Goal: Task Accomplishment & Management: Use online tool/utility

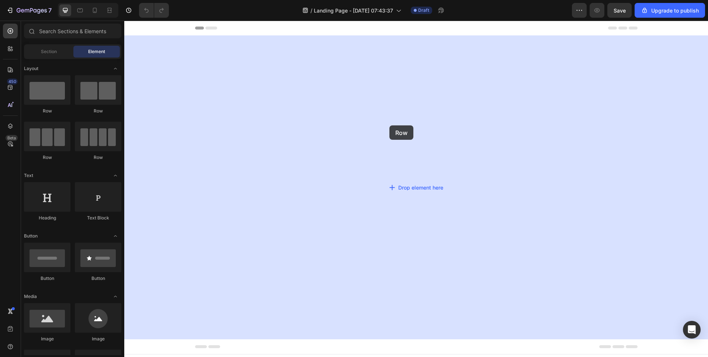
drag, startPoint x: 185, startPoint y: 115, endPoint x: 389, endPoint y: 125, distance: 204.5
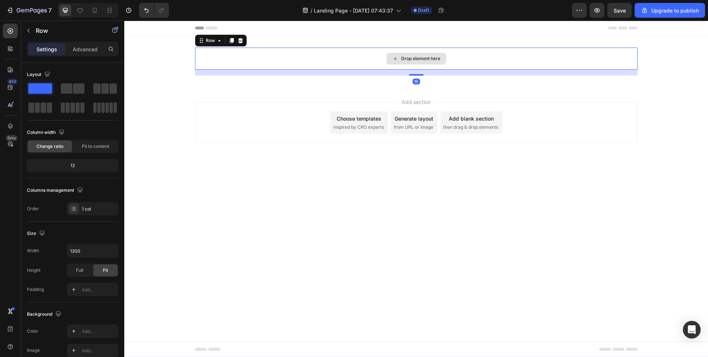
click at [407, 58] on div "Drop element here" at bounding box center [420, 59] width 39 height 6
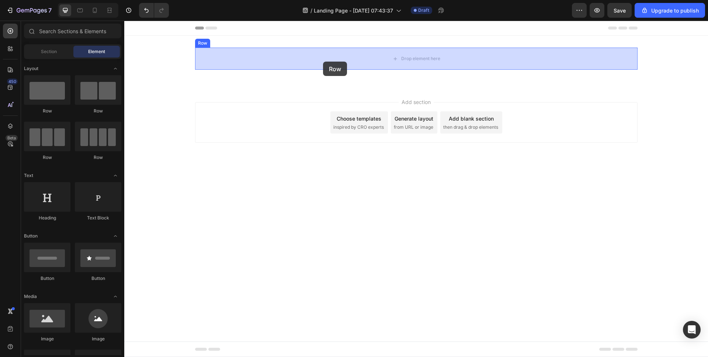
drag, startPoint x: 222, startPoint y: 115, endPoint x: 323, endPoint y: 62, distance: 114.1
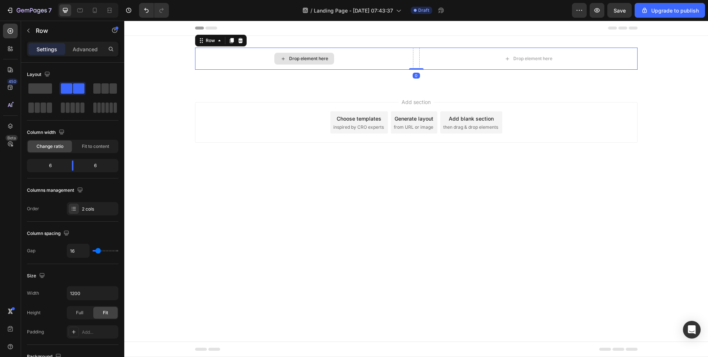
click at [323, 62] on div "Drop element here" at bounding box center [304, 59] width 60 height 12
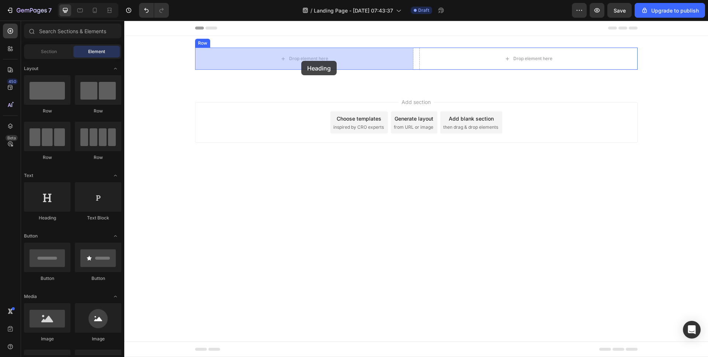
drag, startPoint x: 176, startPoint y: 214, endPoint x: 301, endPoint y: 61, distance: 197.8
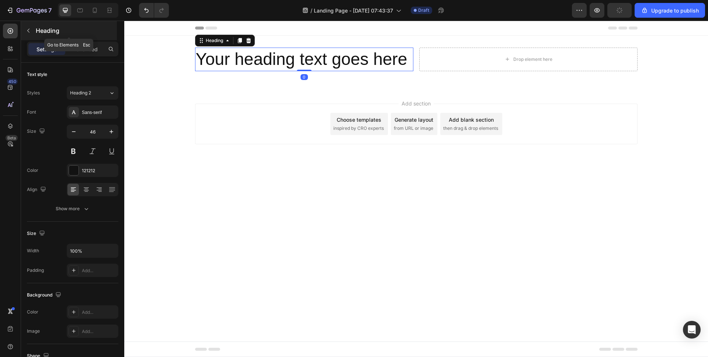
click at [31, 31] on icon "button" at bounding box center [28, 31] width 6 height 6
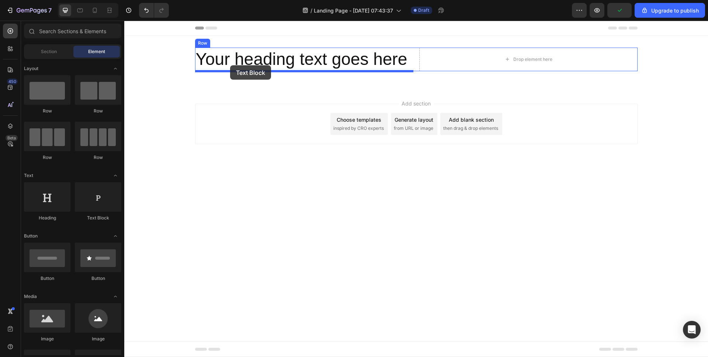
drag, startPoint x: 220, startPoint y: 220, endPoint x: 230, endPoint y: 65, distance: 154.8
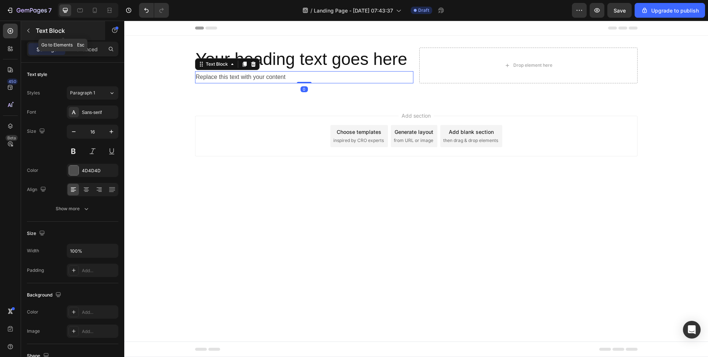
click at [46, 30] on p "Text Block" at bounding box center [67, 30] width 63 height 9
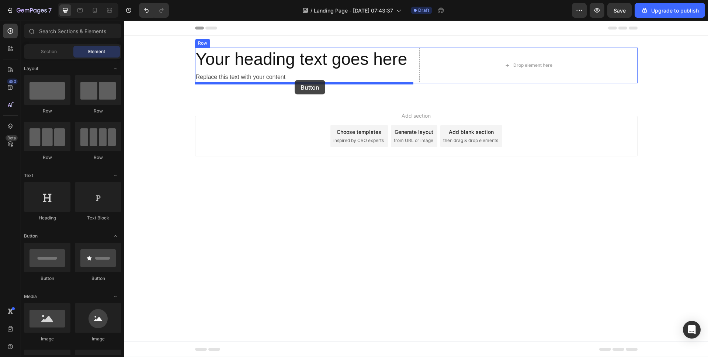
drag, startPoint x: 177, startPoint y: 288, endPoint x: 295, endPoint y: 80, distance: 238.7
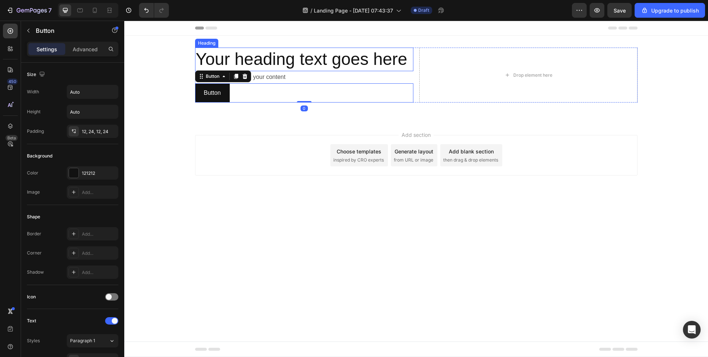
click at [357, 58] on h2 "Your heading text goes here" at bounding box center [304, 60] width 218 height 24
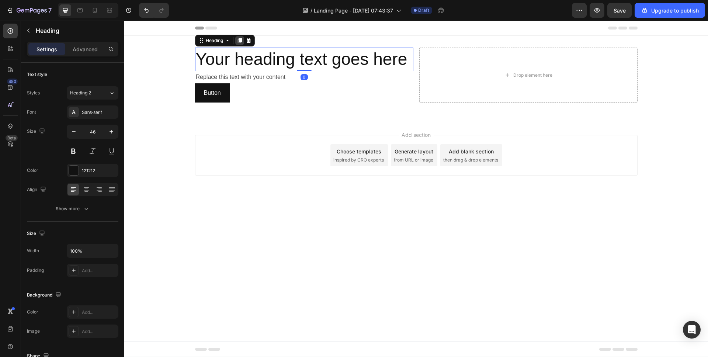
click at [240, 43] on icon at bounding box center [240, 41] width 6 height 6
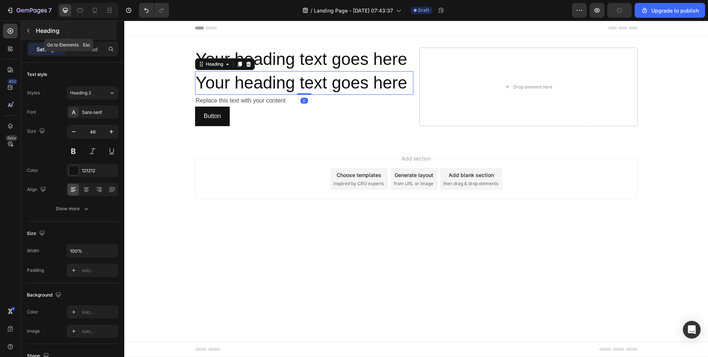
click at [45, 30] on p "Heading" at bounding box center [76, 30] width 80 height 9
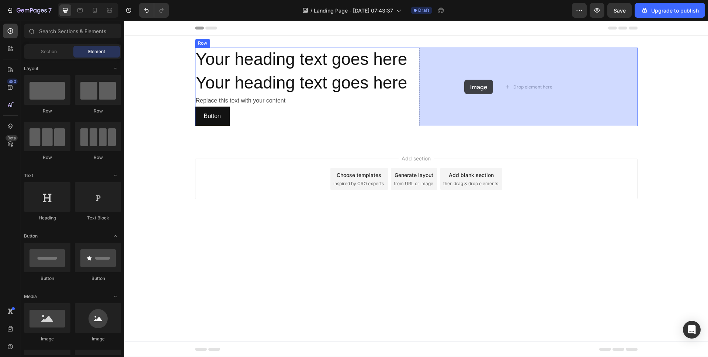
drag, startPoint x: 171, startPoint y: 340, endPoint x: 467, endPoint y: 79, distance: 394.7
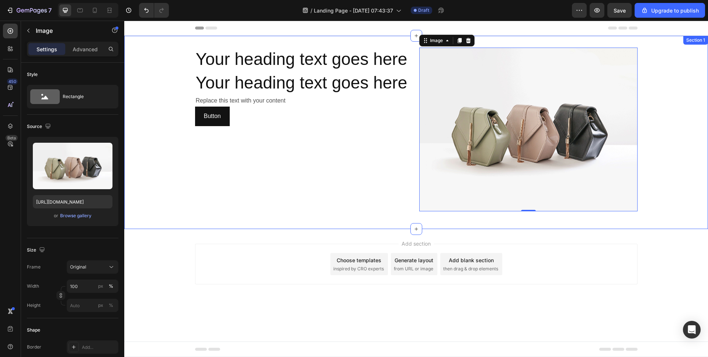
click at [178, 165] on div "Your heading text goes here Heading Your heading text goes here Heading Replace…" at bounding box center [416, 133] width 584 height 170
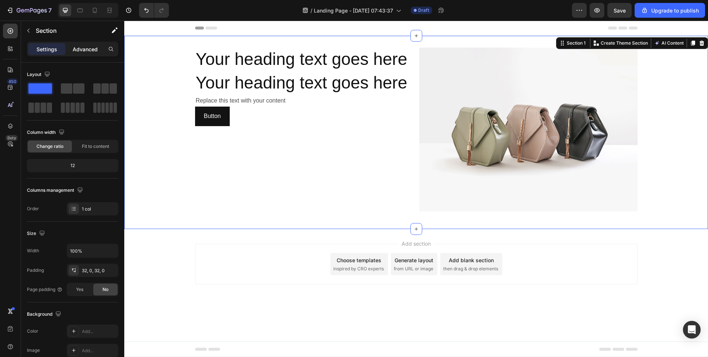
click at [86, 48] on p "Advanced" at bounding box center [85, 49] width 25 height 8
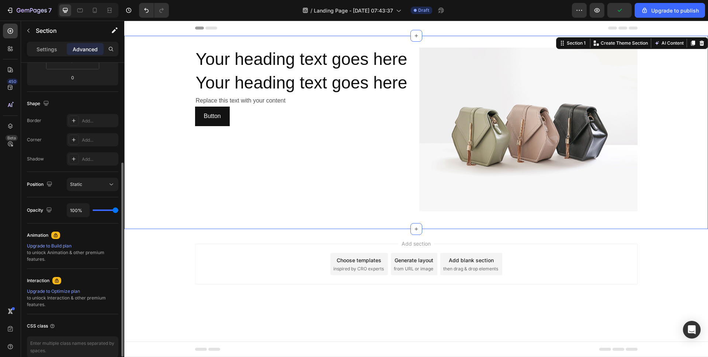
scroll to position [197, 0]
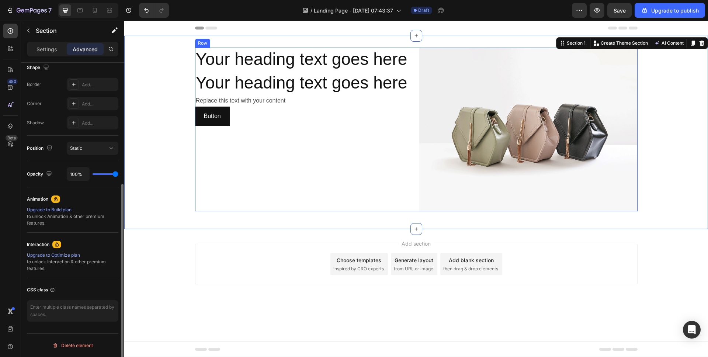
click at [261, 164] on div "Your heading text goes here Heading Your heading text goes here Heading Replace…" at bounding box center [304, 130] width 218 height 164
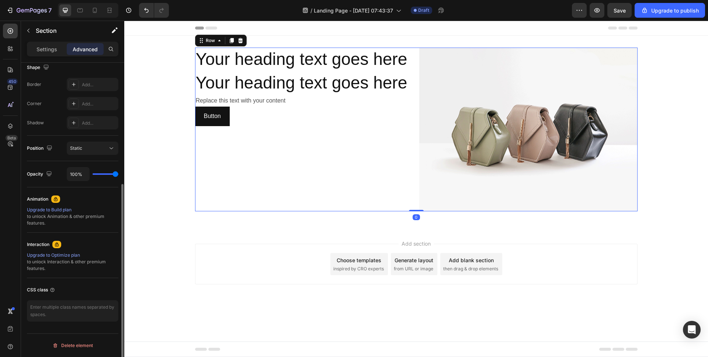
scroll to position [0, 0]
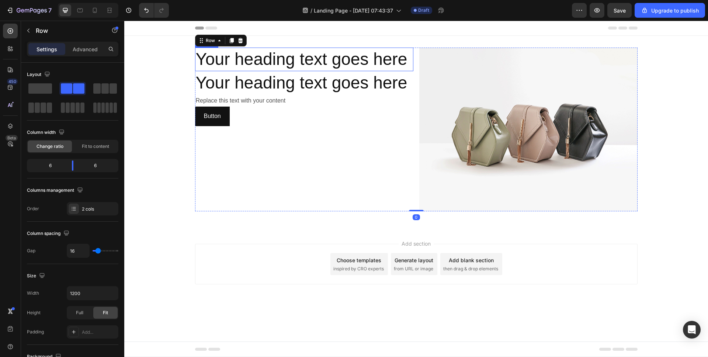
click at [294, 58] on h2 "Your heading text goes here" at bounding box center [304, 60] width 218 height 24
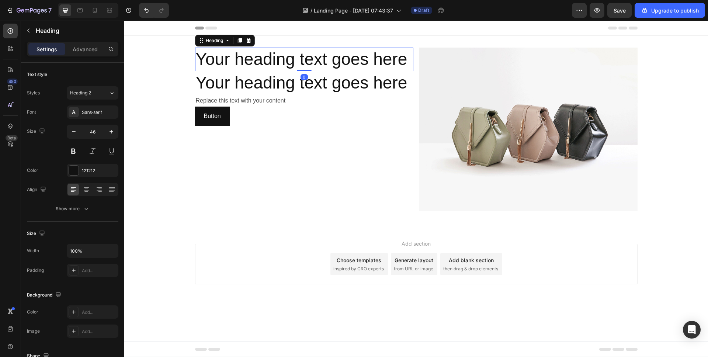
click at [294, 58] on h2 "Your heading text goes here" at bounding box center [304, 60] width 218 height 24
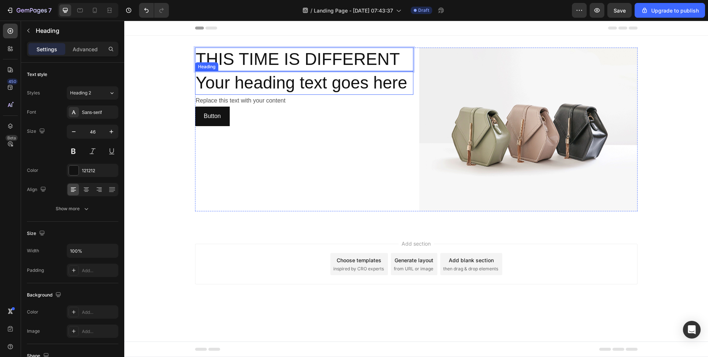
click at [278, 87] on h2 "Your heading text goes here" at bounding box center [304, 83] width 218 height 24
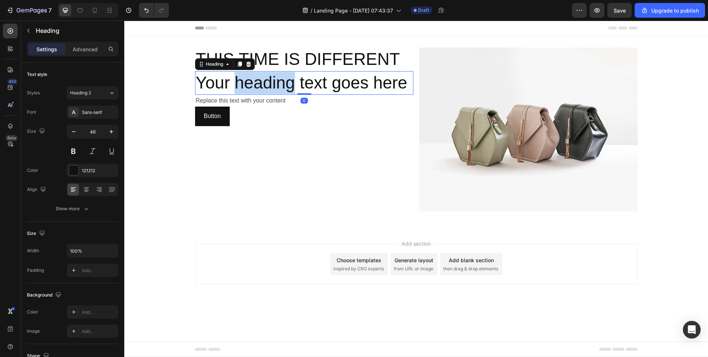
click at [278, 87] on p "Your heading text goes here" at bounding box center [304, 83] width 217 height 22
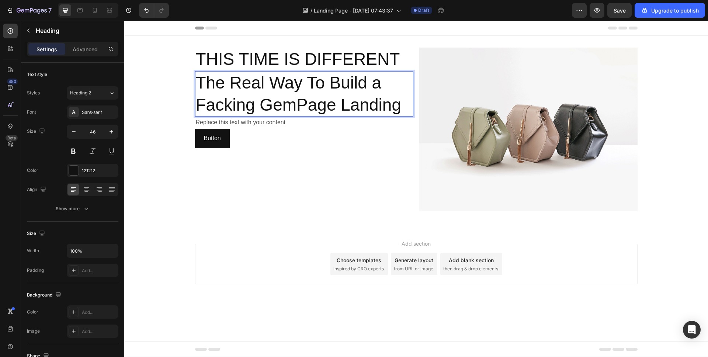
click at [261, 91] on p "The Real Way To Build a Facking GemPage Landing" at bounding box center [304, 94] width 217 height 44
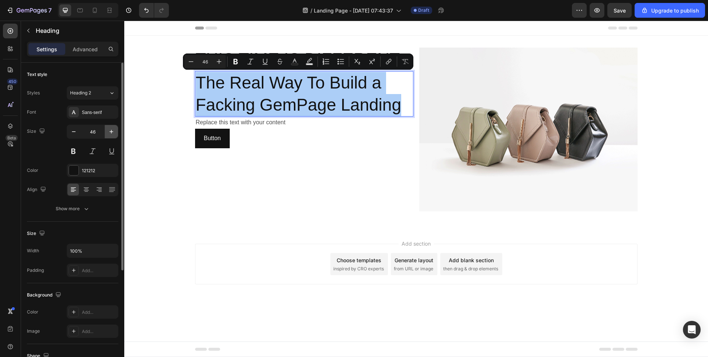
click at [110, 131] on icon "button" at bounding box center [111, 131] width 7 height 7
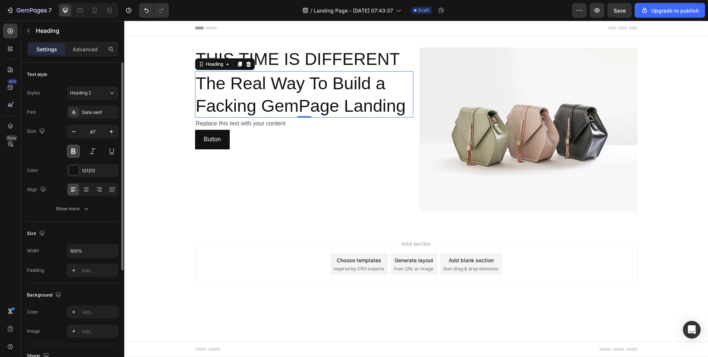
click at [72, 149] on button at bounding box center [73, 151] width 13 height 13
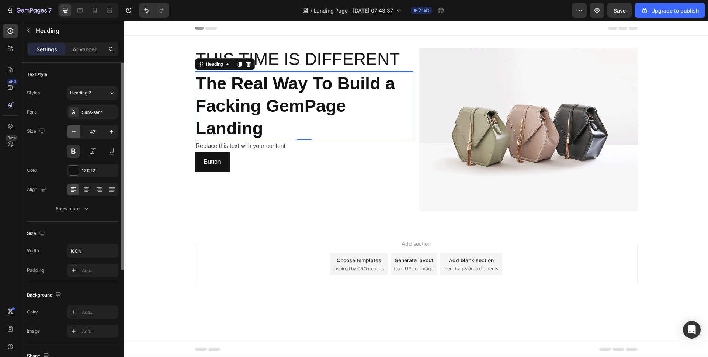
click at [72, 134] on icon "button" at bounding box center [73, 131] width 7 height 7
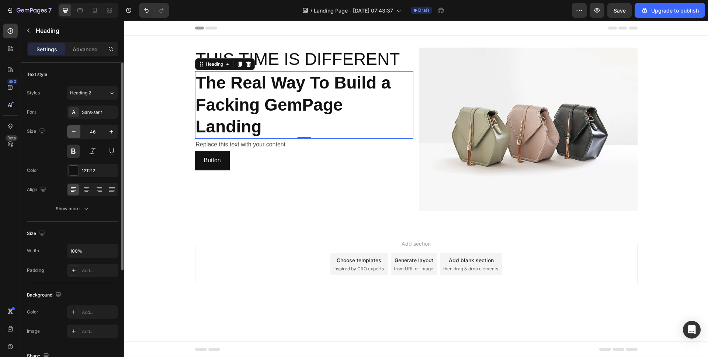
click at [72, 134] on icon "button" at bounding box center [73, 131] width 7 height 7
type input "45"
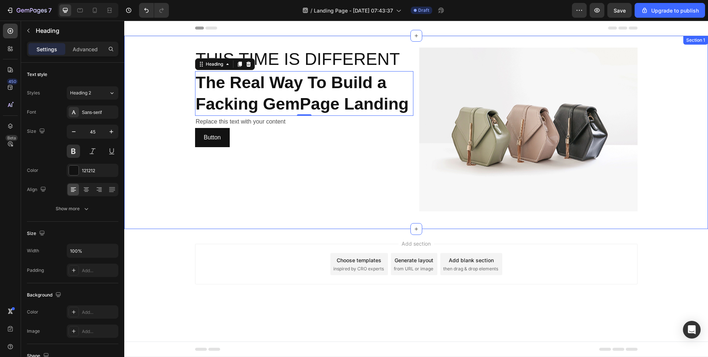
click at [357, 56] on p "THIS TIME IS DIFFERENT" at bounding box center [304, 59] width 217 height 22
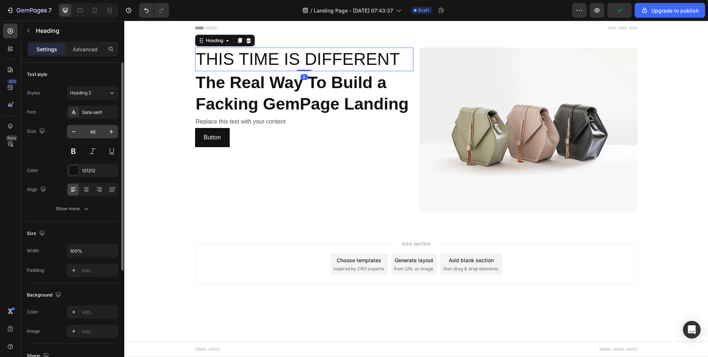
click at [93, 132] on input "46" at bounding box center [92, 131] width 24 height 13
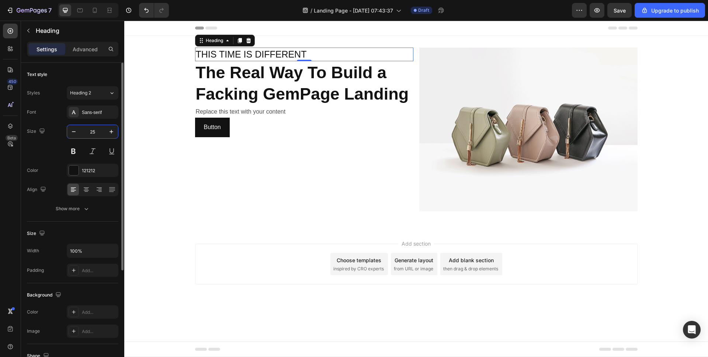
click at [94, 134] on input "25" at bounding box center [92, 131] width 24 height 13
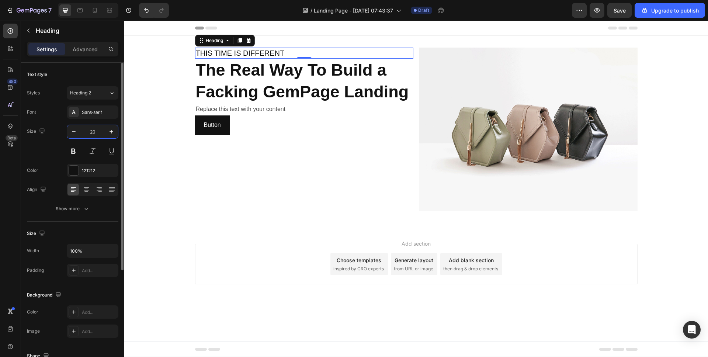
type input "20"
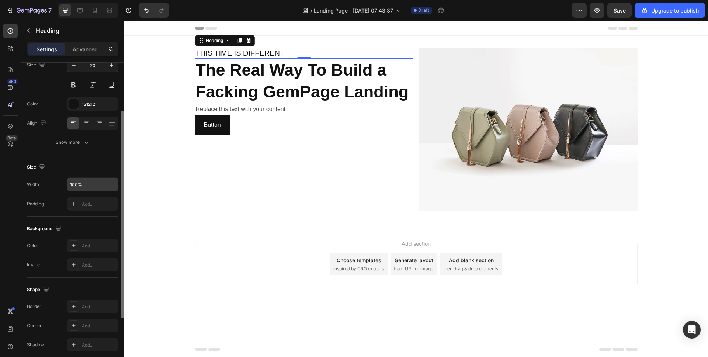
scroll to position [83, 0]
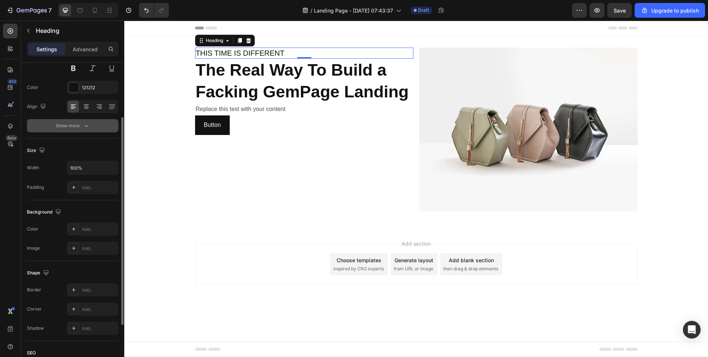
click at [79, 129] on div "Show more" at bounding box center [73, 125] width 34 height 7
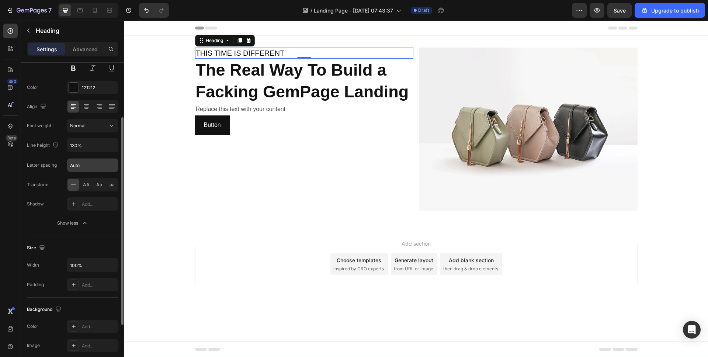
click at [88, 160] on input "Auto" at bounding box center [92, 165] width 51 height 13
type input "1"
click at [44, 174] on div "Font Sans-serif Size 20 Color 121212 Align Font weight Normal Line height 130% …" at bounding box center [72, 125] width 91 height 207
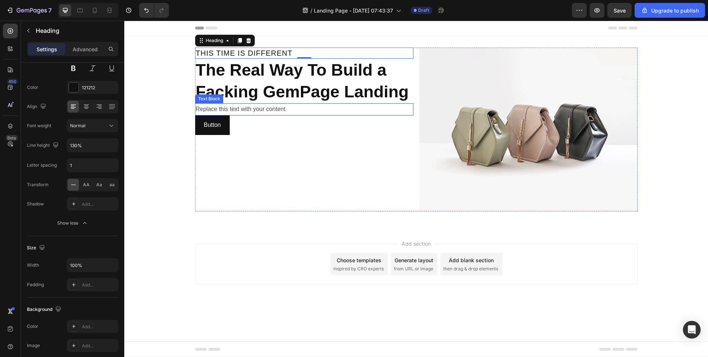
click at [259, 109] on div "Replace this text with your content" at bounding box center [304, 109] width 218 height 12
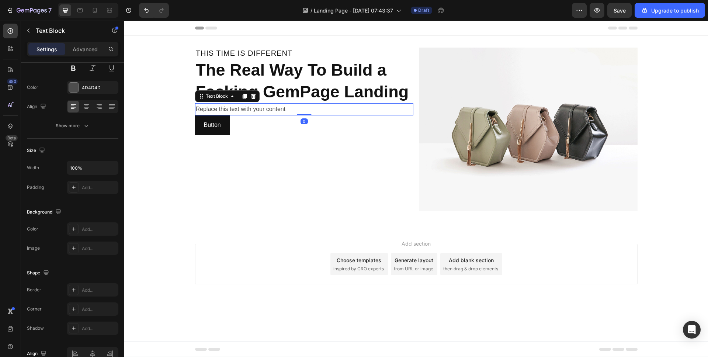
scroll to position [0, 0]
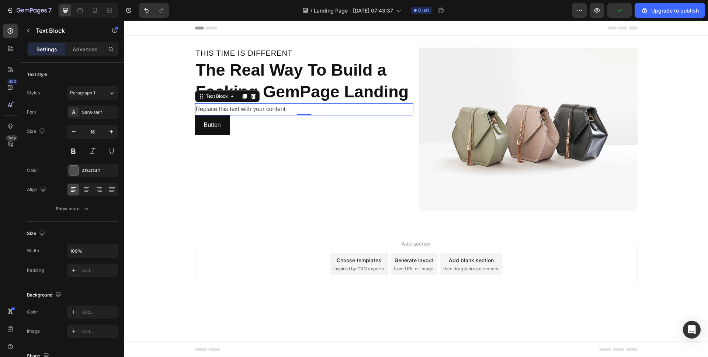
click at [246, 104] on div "Replace this text with your content" at bounding box center [304, 109] width 218 height 12
click at [246, 104] on p "Replace this text with your content" at bounding box center [304, 109] width 217 height 11
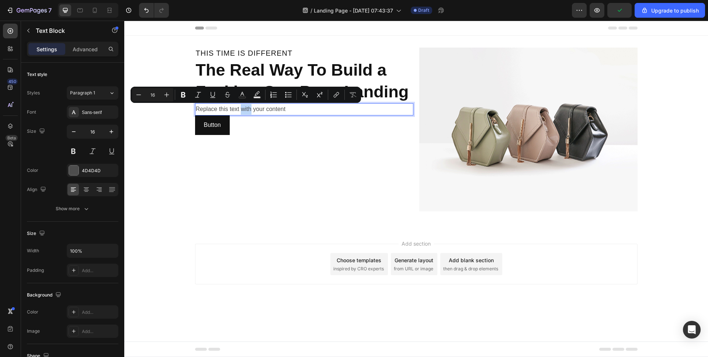
click at [246, 104] on p "Replace this text with your content" at bounding box center [304, 109] width 217 height 11
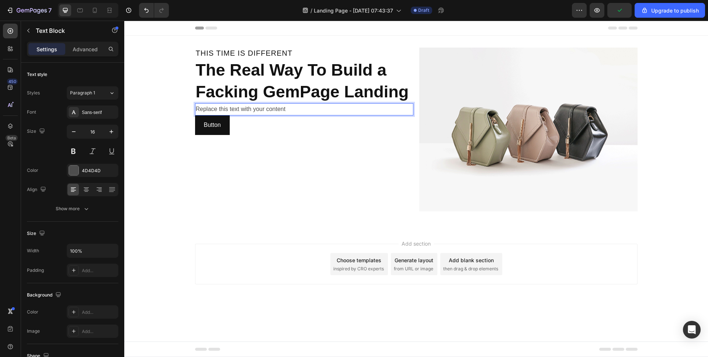
click at [246, 104] on p "Replace this text with your content" at bounding box center [304, 109] width 217 height 11
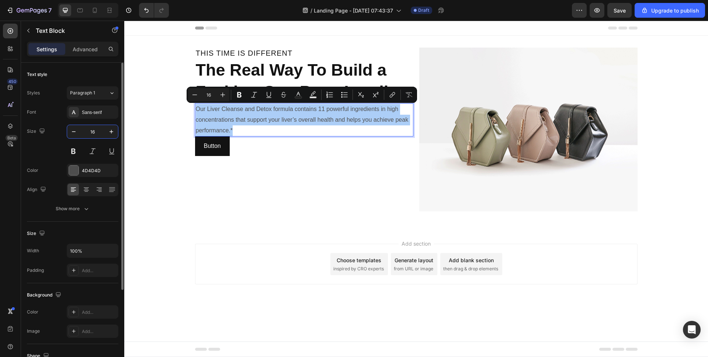
click at [100, 126] on input "16" at bounding box center [92, 131] width 24 height 13
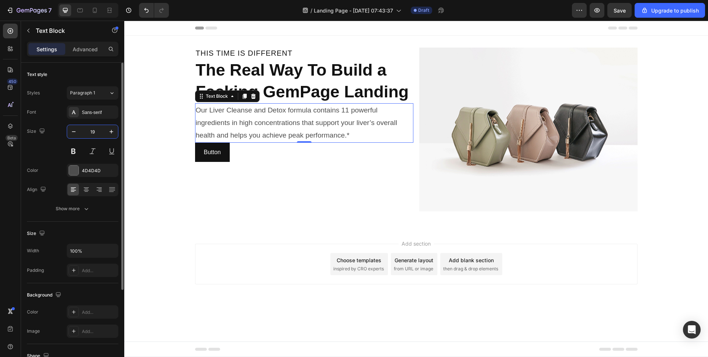
type input "20"
click at [78, 205] on div "Show more" at bounding box center [73, 208] width 34 height 7
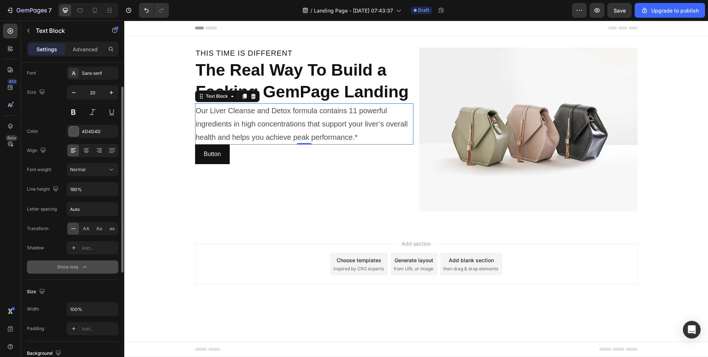
scroll to position [40, 0]
click at [87, 183] on input "180%" at bounding box center [92, 188] width 51 height 13
click at [108, 187] on icon "button" at bounding box center [111, 188] width 7 height 7
click at [95, 187] on input "180%" at bounding box center [92, 188] width 51 height 13
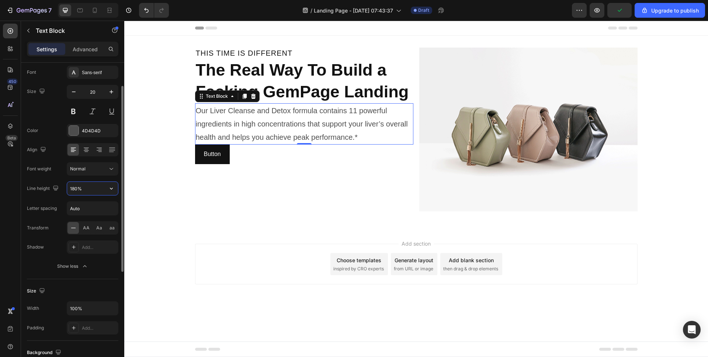
click at [95, 187] on input "180%" at bounding box center [92, 188] width 51 height 13
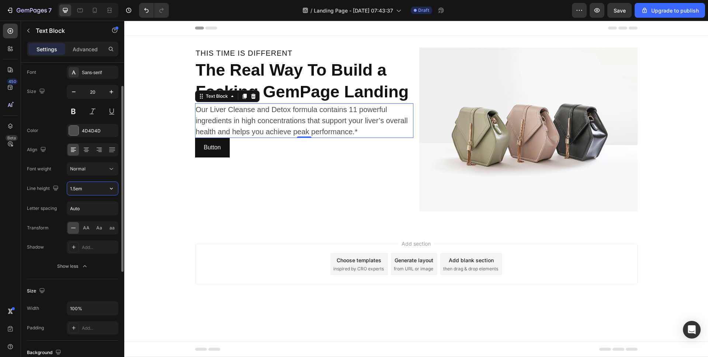
type input "1.5em"
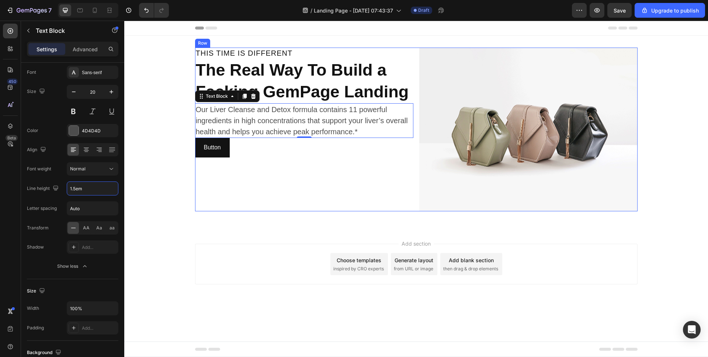
click at [368, 198] on div "THIS TIME IS DIFFERENT Heading The Real Way To Build a Facking GemPage Landing …" at bounding box center [304, 130] width 218 height 164
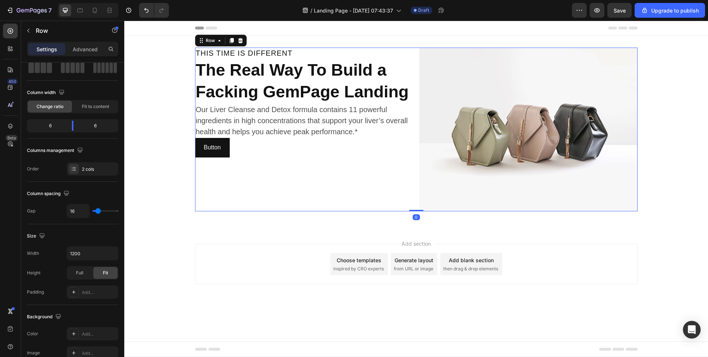
scroll to position [0, 0]
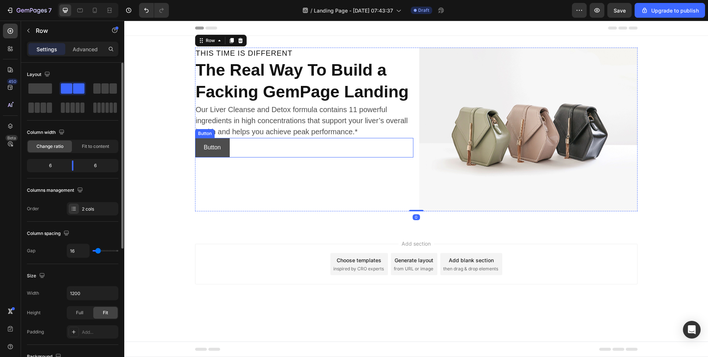
click at [226, 148] on button "Button" at bounding box center [212, 148] width 35 height 20
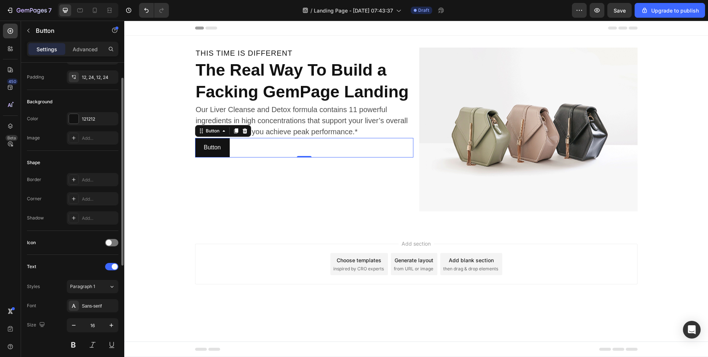
scroll to position [63, 0]
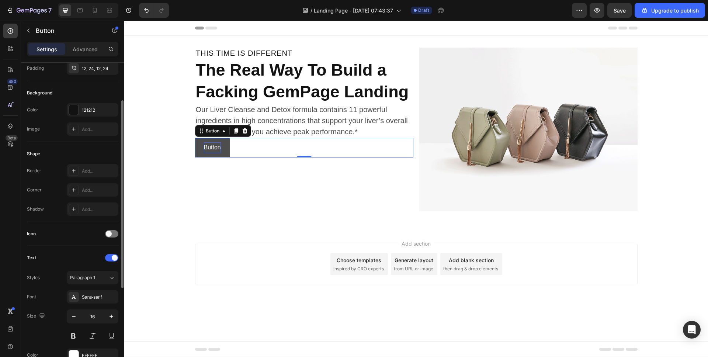
click at [215, 149] on p "Button" at bounding box center [212, 147] width 17 height 11
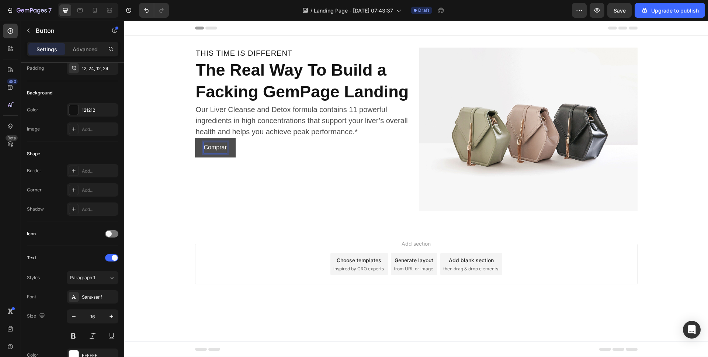
click at [195, 138] on button "Comprar" at bounding box center [215, 148] width 41 height 20
click at [77, 108] on div at bounding box center [74, 110] width 10 height 10
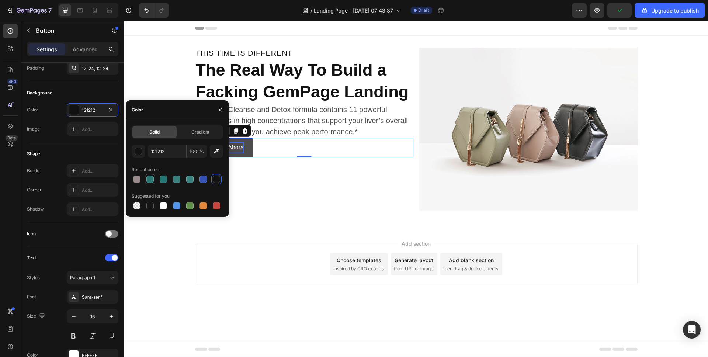
click at [153, 176] on div at bounding box center [149, 178] width 7 height 7
type input "2B7572"
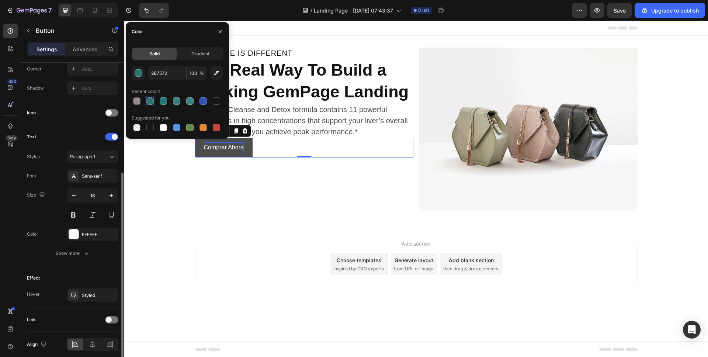
scroll to position [213, 0]
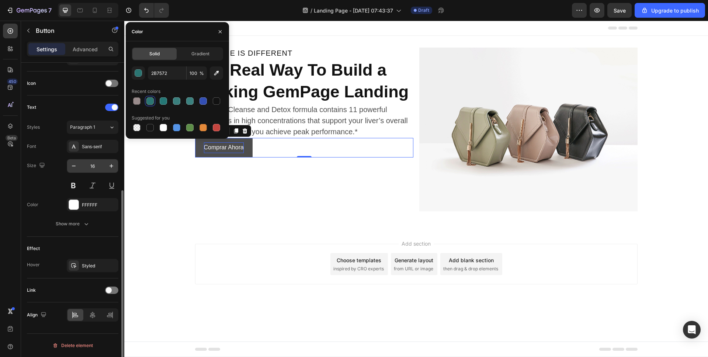
click at [89, 168] on input "16" at bounding box center [92, 165] width 24 height 13
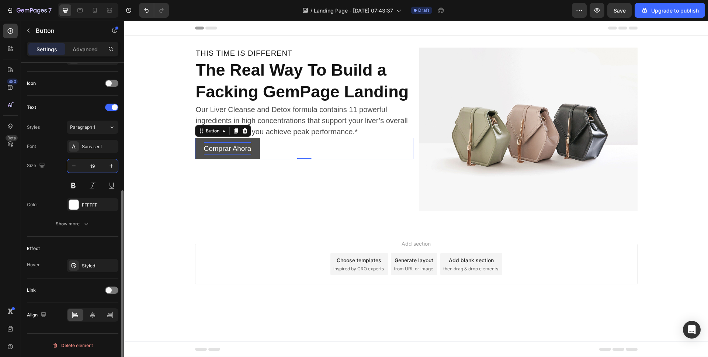
type input "20"
click at [76, 226] on div "Show more" at bounding box center [73, 223] width 34 height 7
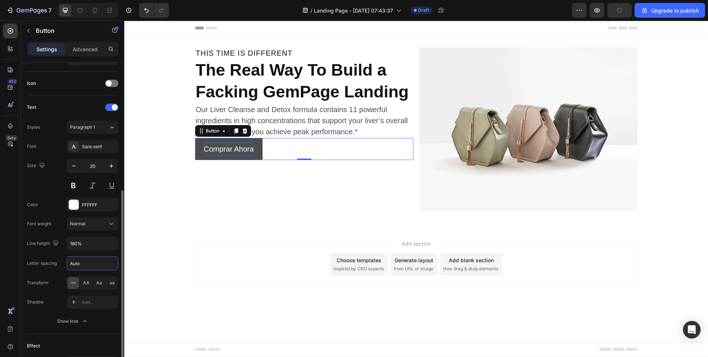
click at [83, 266] on input "Auto" at bounding box center [92, 263] width 51 height 13
type input "1"
click at [86, 278] on div "AA" at bounding box center [85, 283] width 11 height 12
click at [88, 245] on input "180%" at bounding box center [92, 243] width 51 height 13
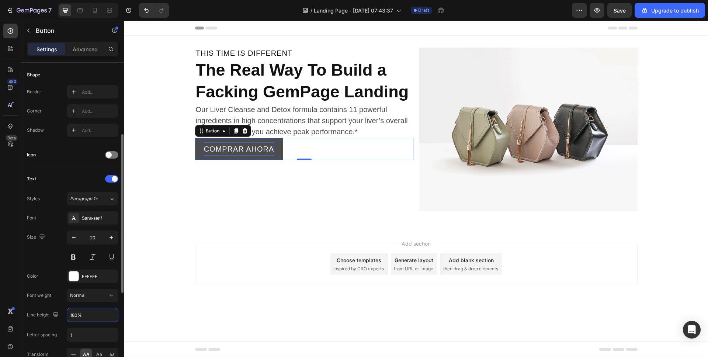
scroll to position [284, 0]
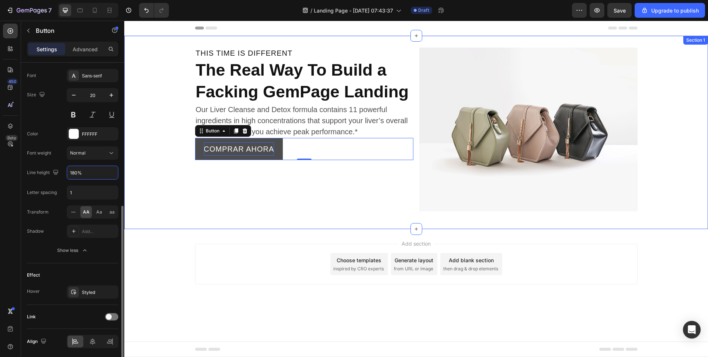
click at [255, 215] on div "THIS TIME IS DIFFERENT Heading The Real Way To Build a Facking GemPage Landing …" at bounding box center [416, 133] width 584 height 170
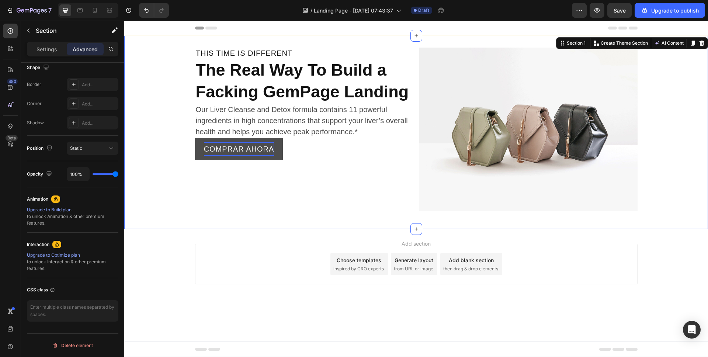
scroll to position [0, 0]
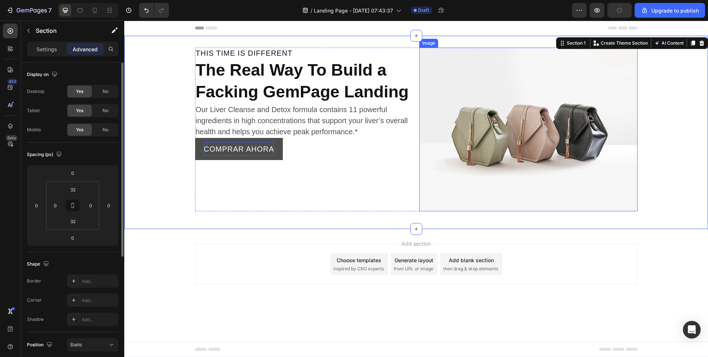
click at [481, 108] on img at bounding box center [528, 130] width 218 height 164
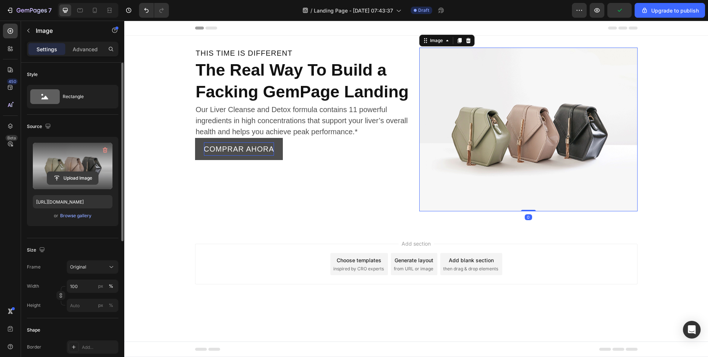
click at [80, 180] on input "file" at bounding box center [72, 178] width 51 height 13
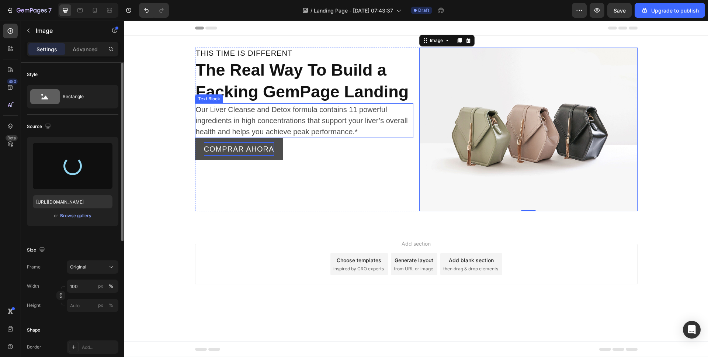
type input "[URL][DOMAIN_NAME]"
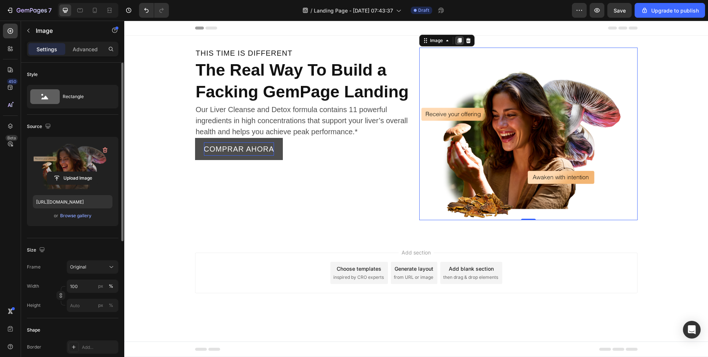
click at [459, 42] on icon at bounding box center [459, 41] width 6 height 6
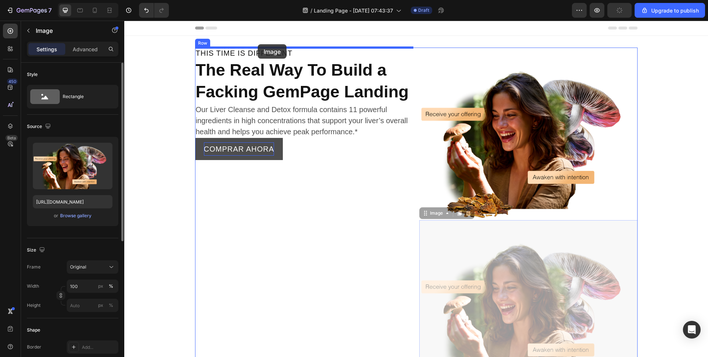
drag, startPoint x: 432, startPoint y: 210, endPoint x: 258, endPoint y: 44, distance: 240.7
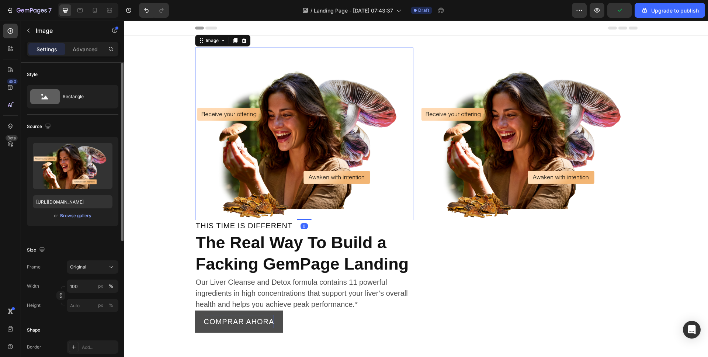
click at [247, 56] on img at bounding box center [304, 134] width 218 height 173
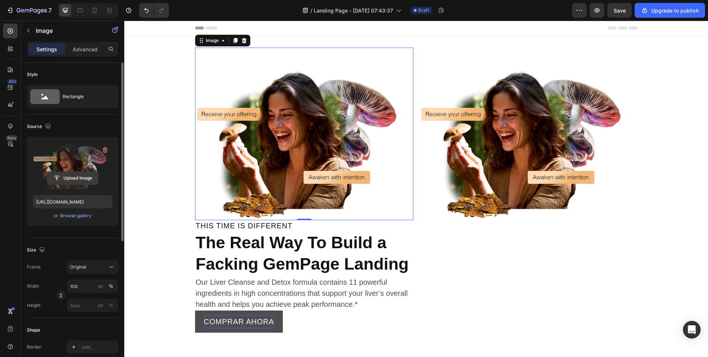
click at [76, 175] on input "file" at bounding box center [72, 178] width 51 height 13
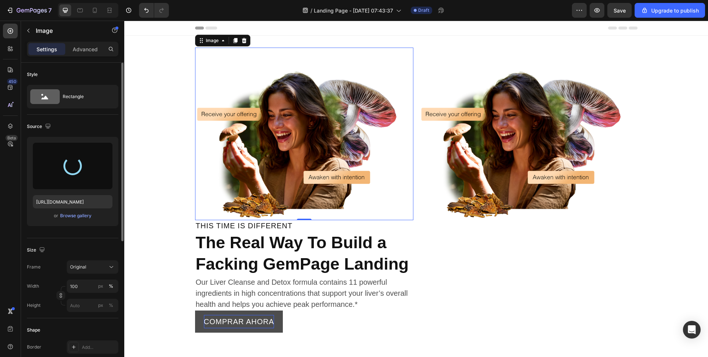
type input "[URL][DOMAIN_NAME]"
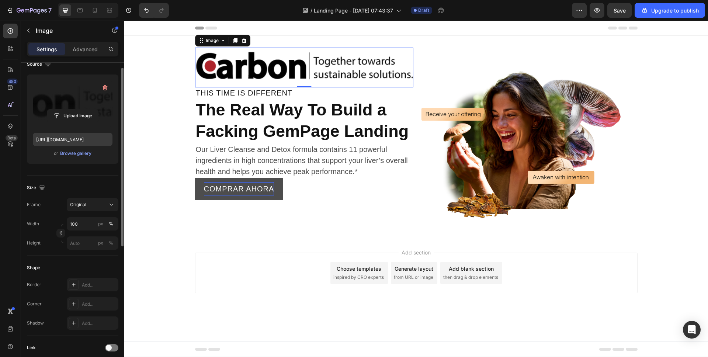
scroll to position [73, 0]
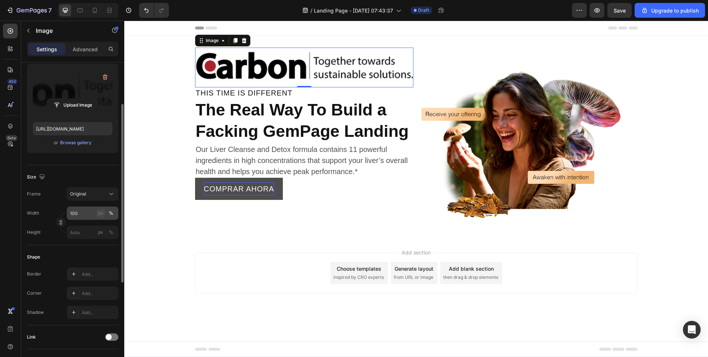
click at [101, 213] on div "px" at bounding box center [100, 213] width 5 height 7
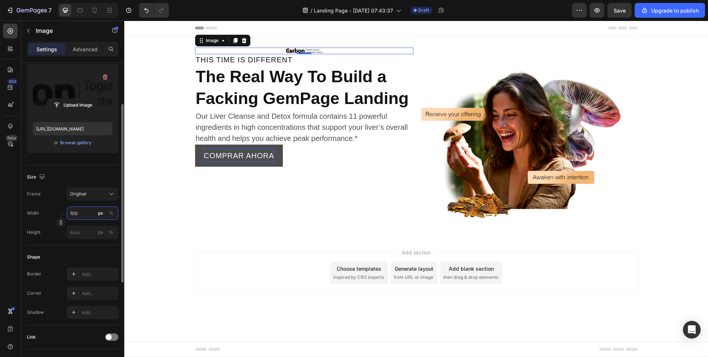
click at [87, 213] on input "100" at bounding box center [93, 212] width 52 height 13
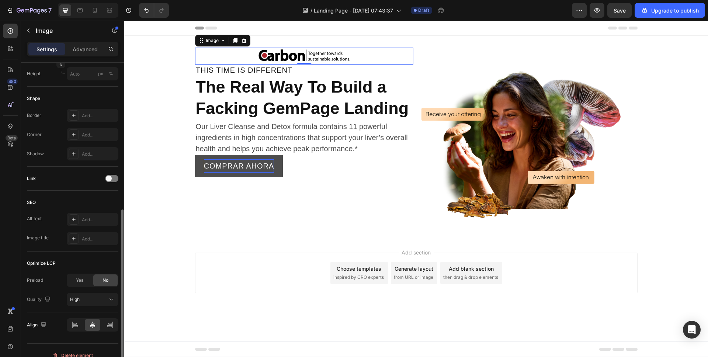
scroll to position [241, 0]
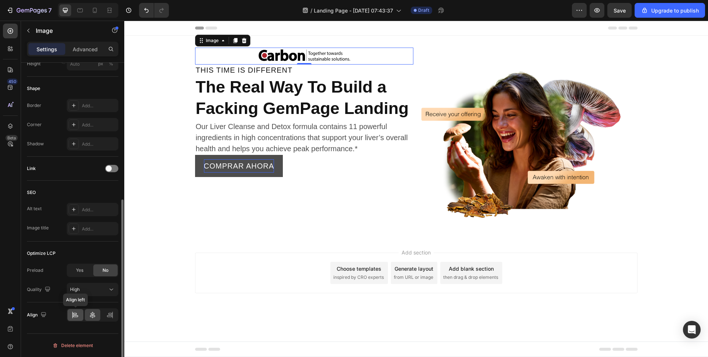
type input "250"
click at [74, 320] on div at bounding box center [75, 315] width 16 height 12
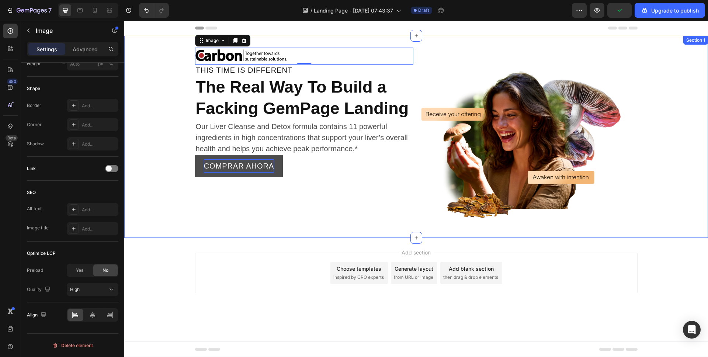
click at [187, 111] on div "Image 0 THIS TIME IS DIFFERENT Heading The Real Way To Build a Facking GemPage …" at bounding box center [416, 137] width 584 height 178
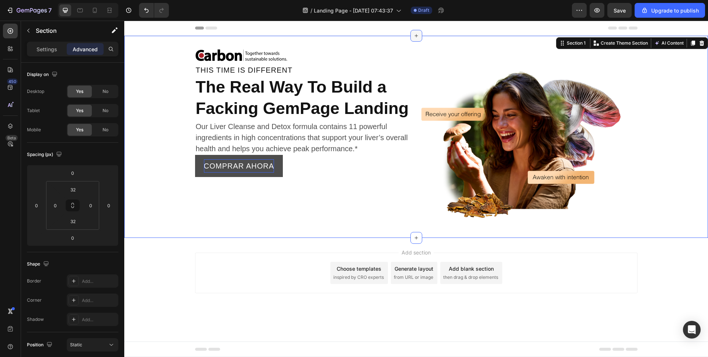
click at [418, 35] on icon at bounding box center [416, 36] width 6 height 6
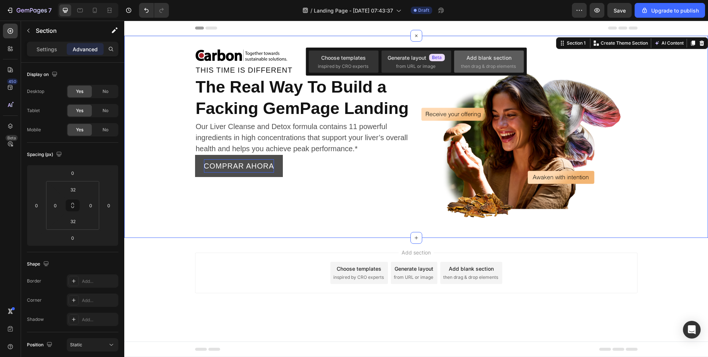
click at [480, 65] on span "then drag & drop elements" at bounding box center [488, 66] width 55 height 7
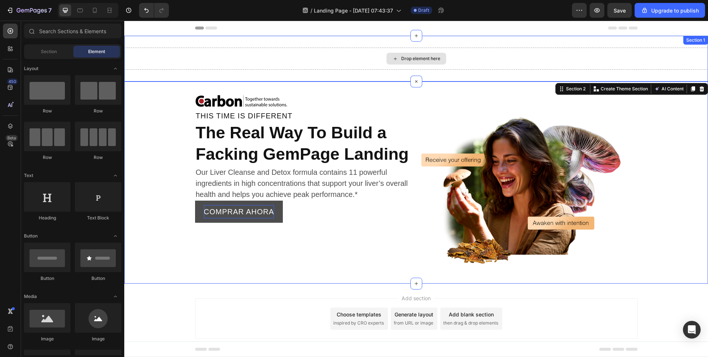
click at [431, 59] on div "Drop element here" at bounding box center [420, 59] width 39 height 6
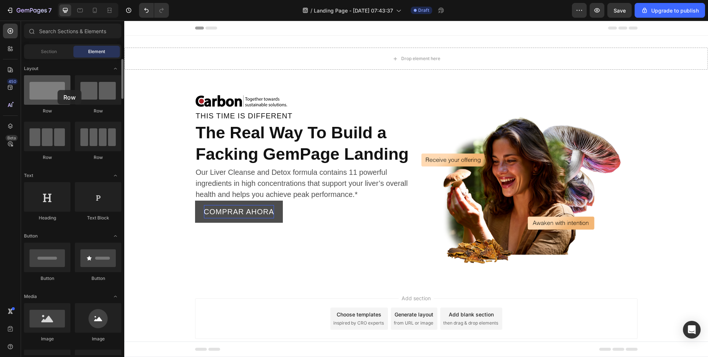
click at [58, 90] on div at bounding box center [47, 89] width 46 height 29
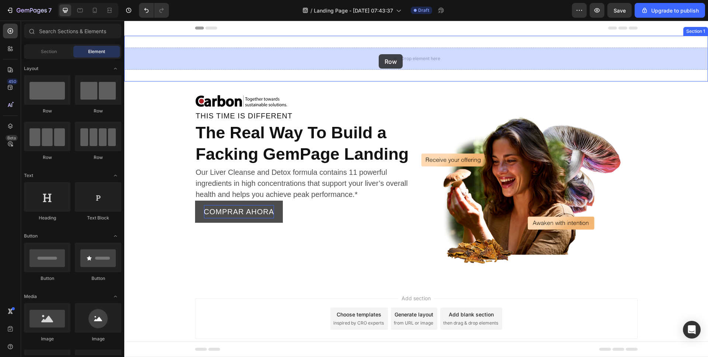
drag, startPoint x: 184, startPoint y: 118, endPoint x: 379, endPoint y: 54, distance: 205.3
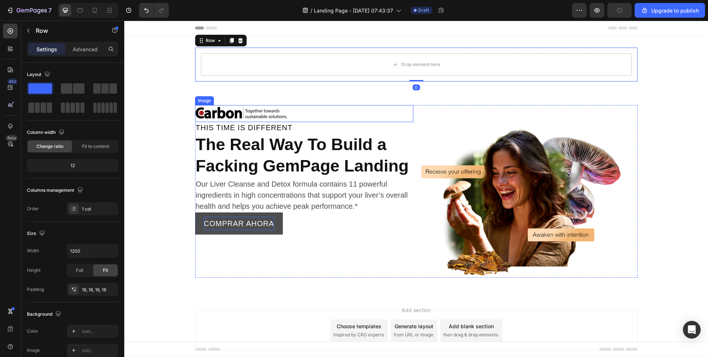
click at [233, 119] on img at bounding box center [241, 113] width 92 height 17
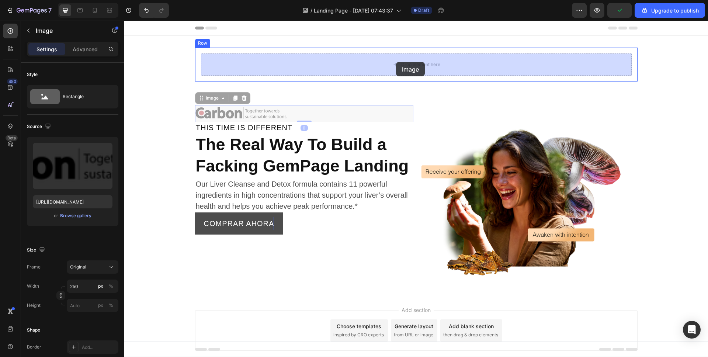
drag, startPoint x: 231, startPoint y: 119, endPoint x: 396, endPoint y: 62, distance: 174.8
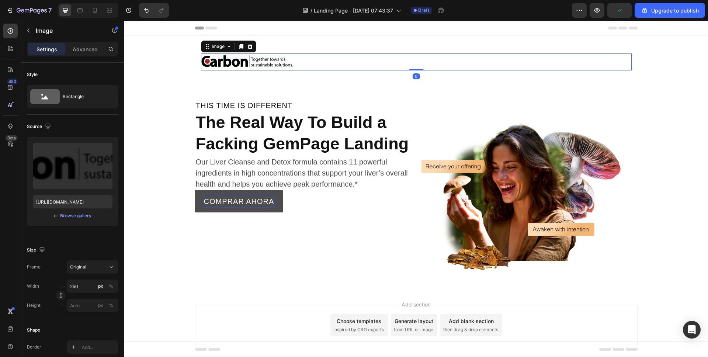
click at [245, 67] on img at bounding box center [247, 61] width 92 height 17
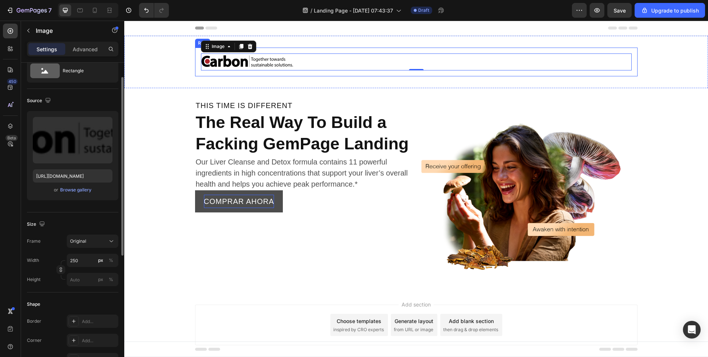
click at [199, 61] on div "Image 0 Row" at bounding box center [416, 62] width 442 height 29
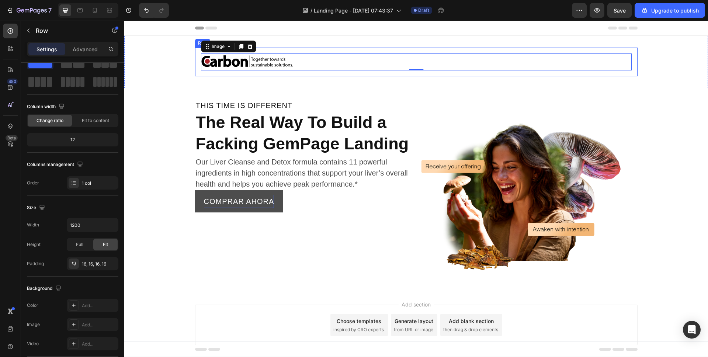
scroll to position [0, 0]
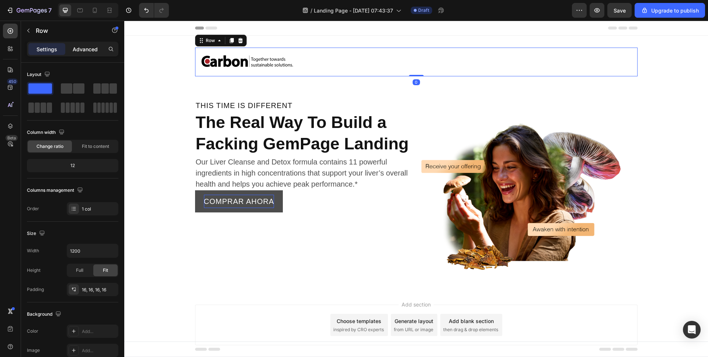
click at [89, 51] on p "Advanced" at bounding box center [85, 49] width 25 height 8
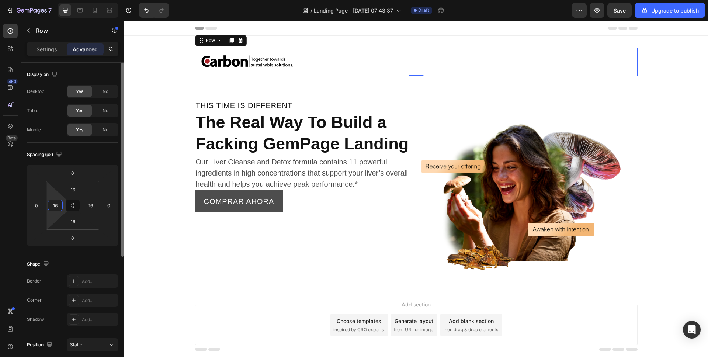
click at [56, 210] on input "16" at bounding box center [55, 205] width 11 height 11
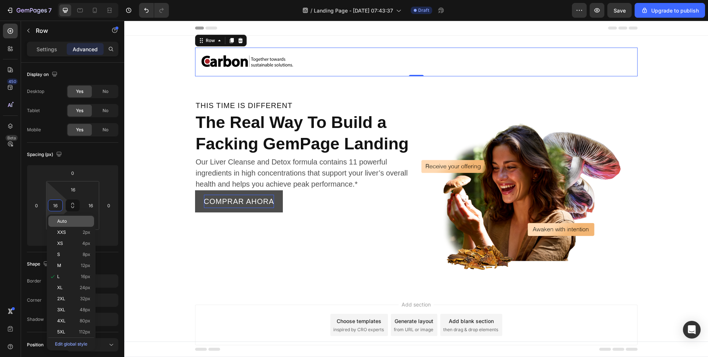
click at [60, 225] on div "Auto" at bounding box center [71, 221] width 46 height 11
type input "Auto"
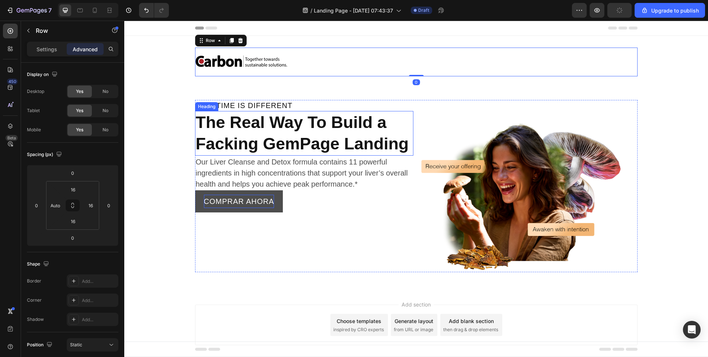
click at [363, 150] on p "The Real Way To Build a Facking GemPage Landing" at bounding box center [304, 133] width 217 height 43
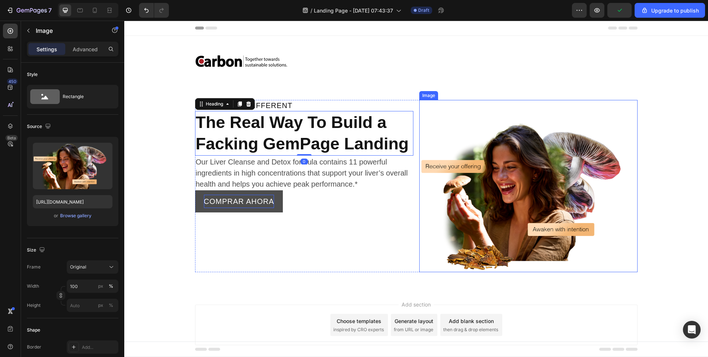
click at [591, 132] on img at bounding box center [528, 186] width 218 height 173
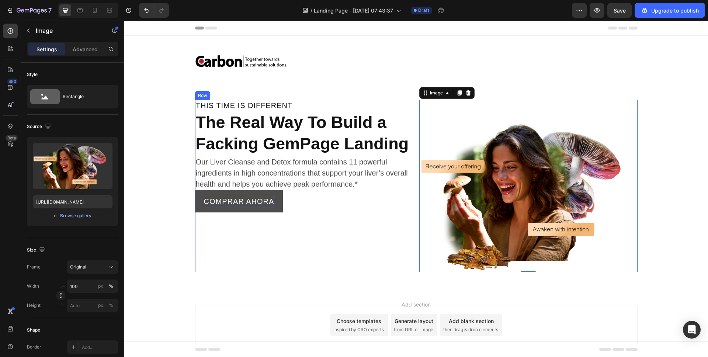
click at [212, 235] on div "THIS TIME IS DIFFERENT Heading The Real Way To Build a Facking GemPage Landing …" at bounding box center [304, 186] width 218 height 173
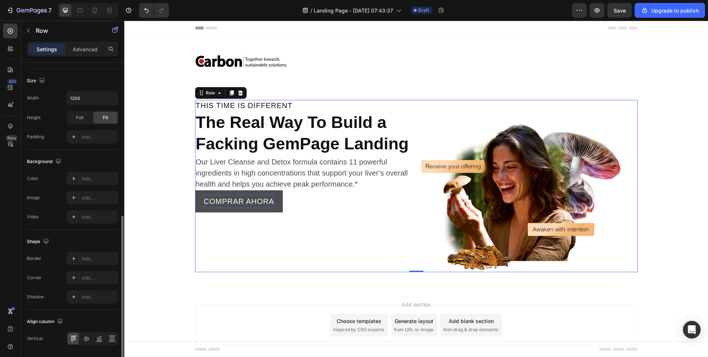
scroll to position [219, 0]
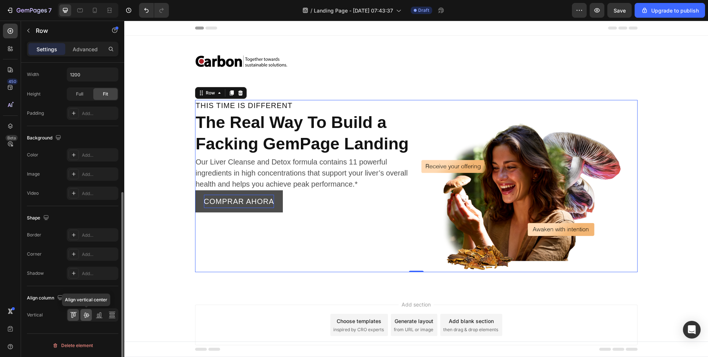
click at [87, 316] on icon at bounding box center [86, 315] width 6 height 5
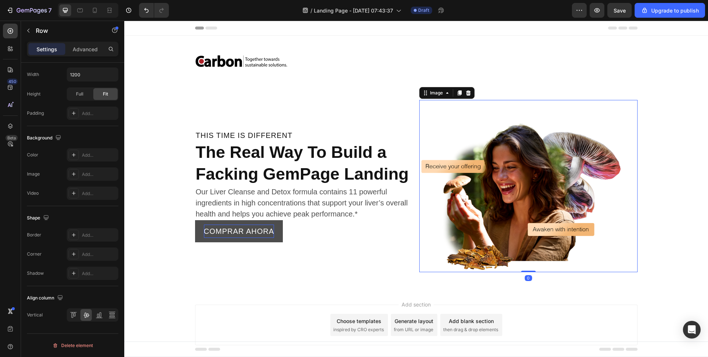
click at [526, 157] on img at bounding box center [528, 186] width 218 height 173
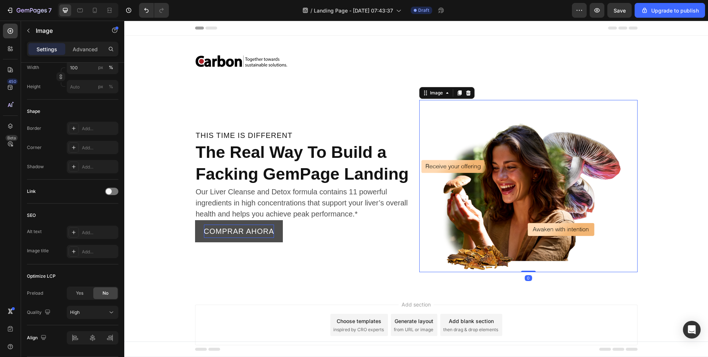
scroll to position [0, 0]
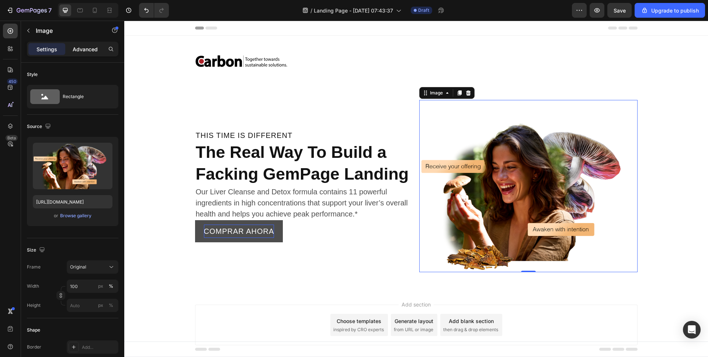
click at [86, 52] on p "Advanced" at bounding box center [85, 49] width 25 height 8
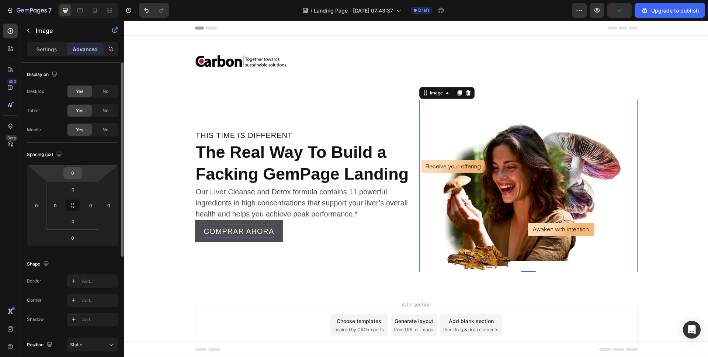
click at [69, 177] on input "0" at bounding box center [72, 172] width 15 height 11
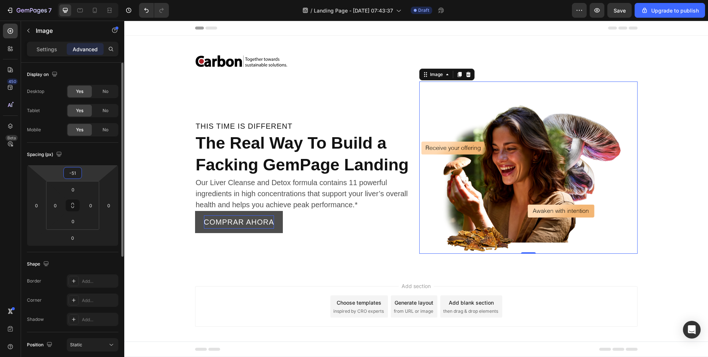
type input "-52"
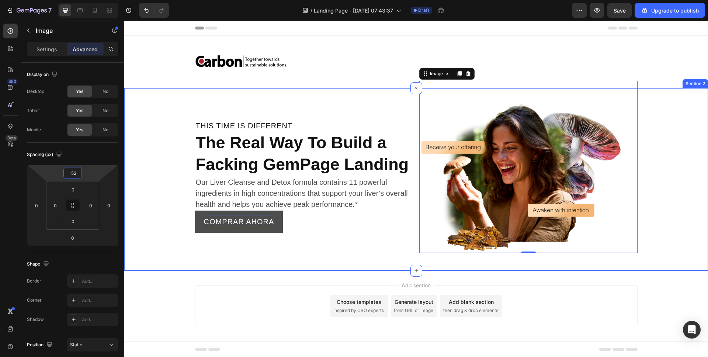
click at [171, 136] on div "THIS TIME IS DIFFERENT Heading The Real Way To Build a Facking GemPage Landing …" at bounding box center [416, 179] width 584 height 159
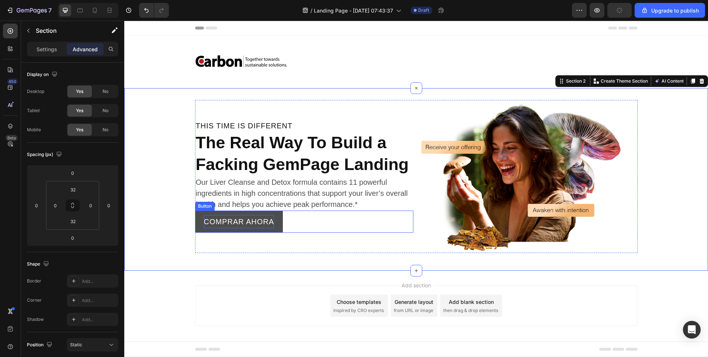
click at [281, 229] on button "Comprar Ahora" at bounding box center [239, 222] width 88 height 22
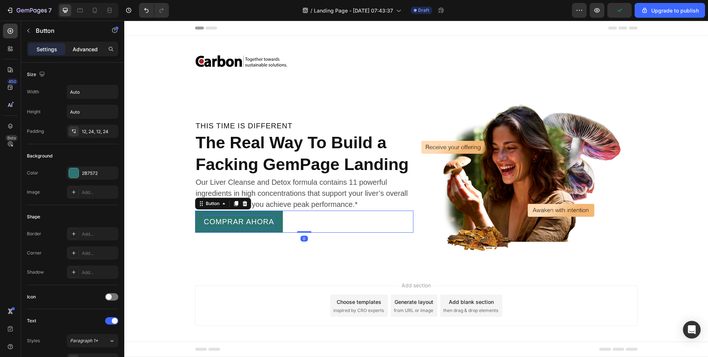
click at [88, 54] on div "Advanced" at bounding box center [85, 49] width 37 height 12
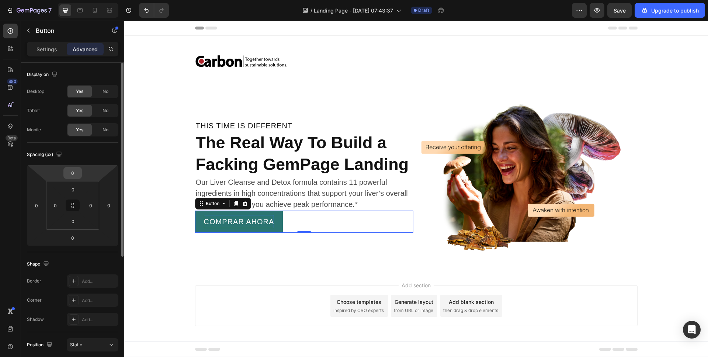
click at [71, 173] on input "0" at bounding box center [72, 172] width 15 height 11
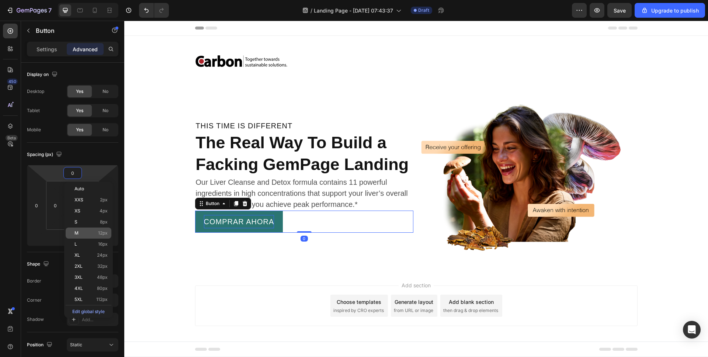
click at [86, 235] on p "M 12px" at bounding box center [90, 232] width 33 height 5
type input "12"
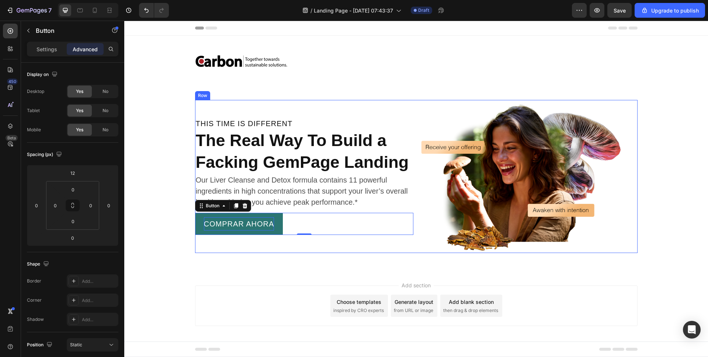
click at [320, 195] on p "Our Liver Cleanse and Detox formula contains 11 powerful ingredients in high co…" at bounding box center [304, 190] width 217 height 33
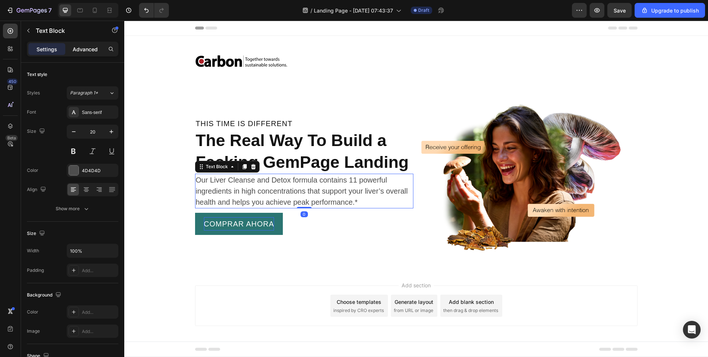
click at [89, 49] on p "Advanced" at bounding box center [85, 49] width 25 height 8
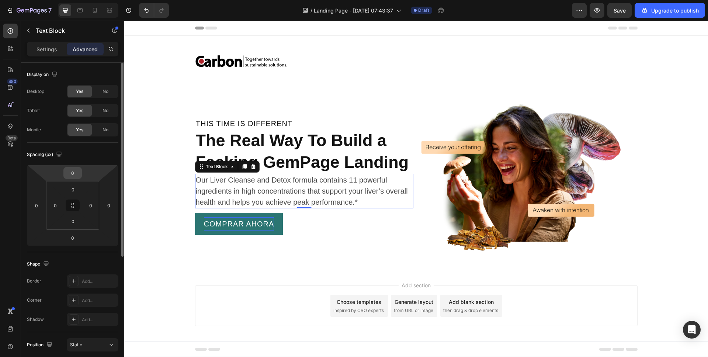
click at [73, 174] on input "0" at bounding box center [72, 172] width 15 height 11
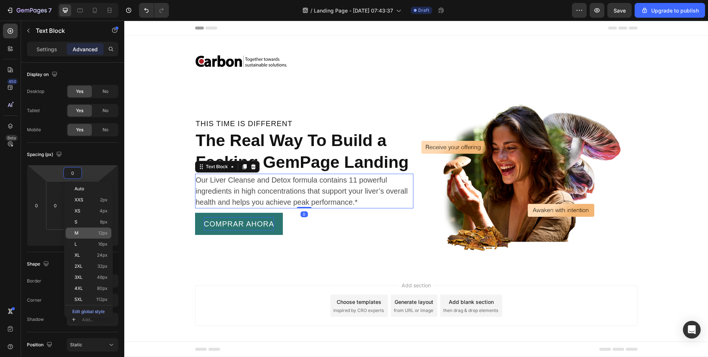
click at [86, 228] on div "M 12px" at bounding box center [89, 232] width 46 height 11
type input "12"
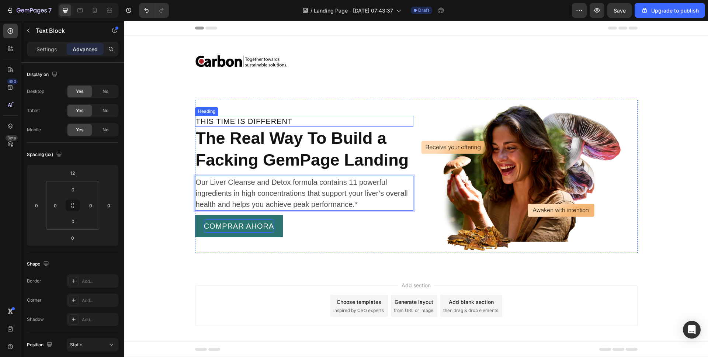
click at [265, 125] on p "THIS TIME IS DIFFERENT" at bounding box center [304, 121] width 217 height 10
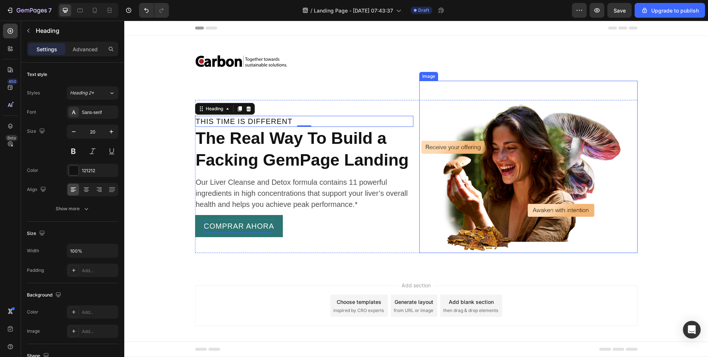
click at [657, 219] on div "THIS TIME IS DIFFERENT Heading 0 The Real Way To Build a Facking GemPage Landin…" at bounding box center [416, 179] width 584 height 159
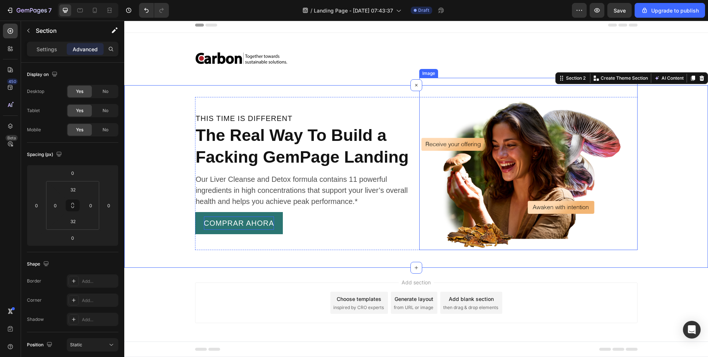
scroll to position [4, 0]
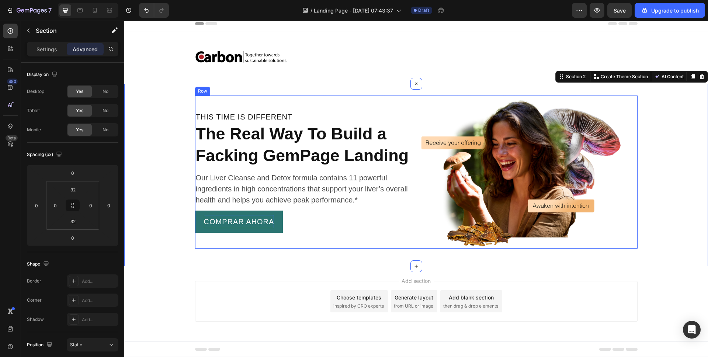
click at [291, 264] on div "THIS TIME IS DIFFERENT Heading The Real Way To Build a Facking GemPage Landing …" at bounding box center [416, 175] width 584 height 183
click at [261, 281] on div "Add section Choose templates inspired by CRO experts Generate layout from URL o…" at bounding box center [416, 301] width 442 height 41
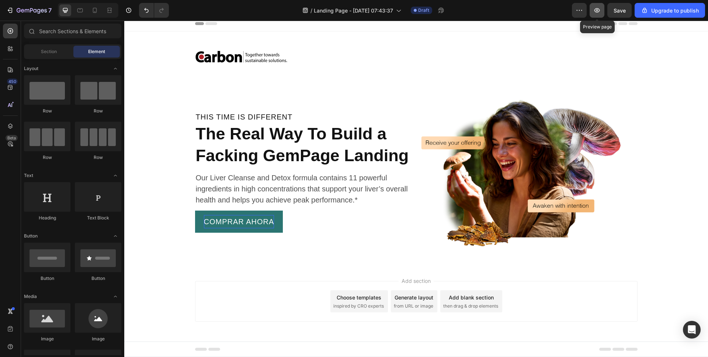
click at [598, 10] on icon "button" at bounding box center [596, 10] width 7 height 7
click at [145, 52] on div "Image Row" at bounding box center [416, 57] width 584 height 29
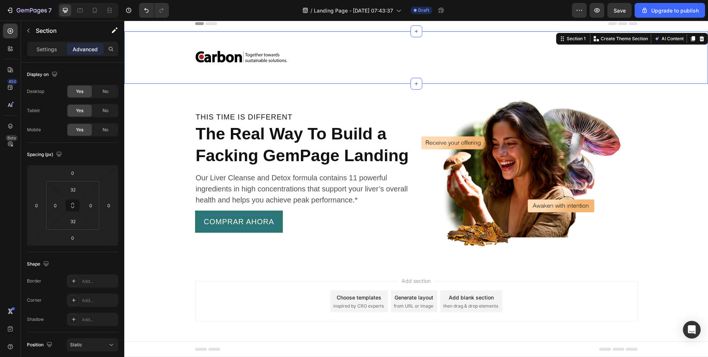
click at [145, 52] on div "Image Row" at bounding box center [416, 57] width 584 height 29
click at [236, 45] on div "Image Row" at bounding box center [416, 57] width 442 height 29
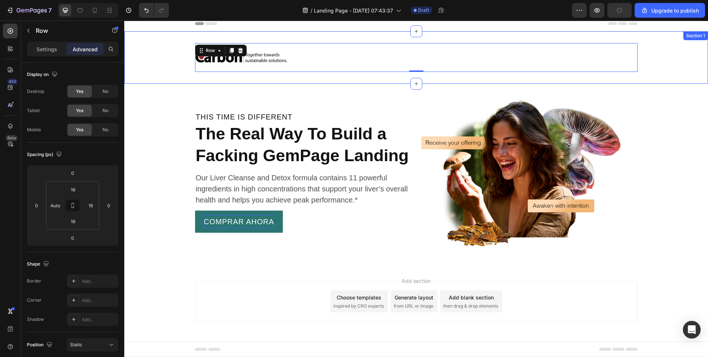
click at [190, 39] on div "Image Row 0 Section 1" at bounding box center [416, 57] width 584 height 52
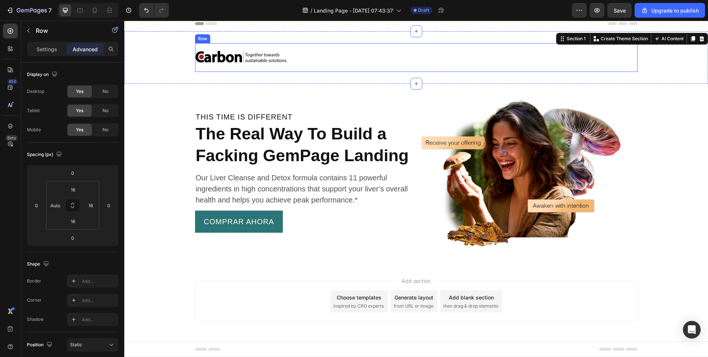
click at [204, 45] on div "Image Row" at bounding box center [416, 57] width 442 height 29
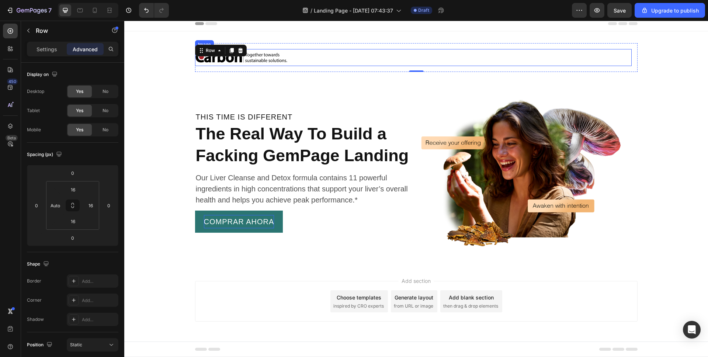
click at [258, 60] on img at bounding box center [241, 57] width 92 height 17
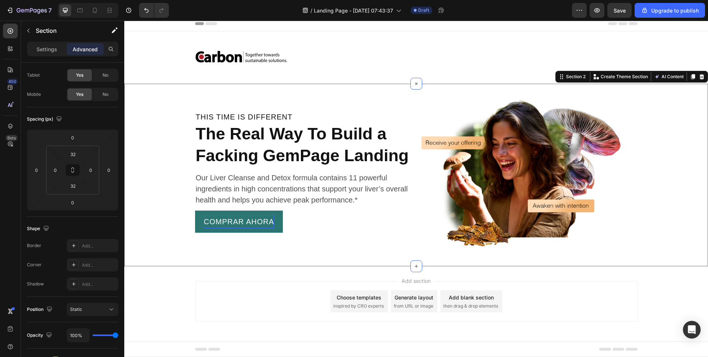
scroll to position [0, 0]
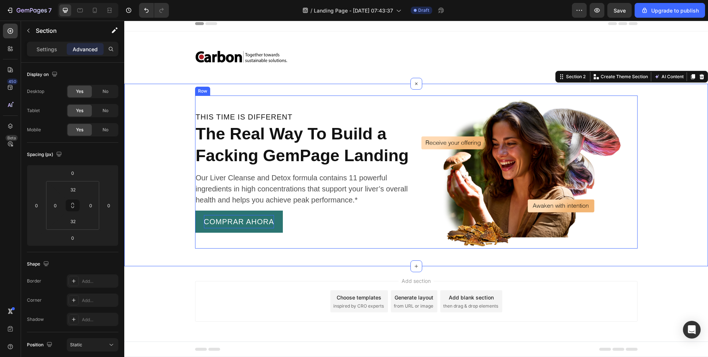
click at [300, 101] on div "THIS TIME IS DIFFERENT Heading The Real Way To Build a Facking GemPage Landing …" at bounding box center [304, 171] width 218 height 153
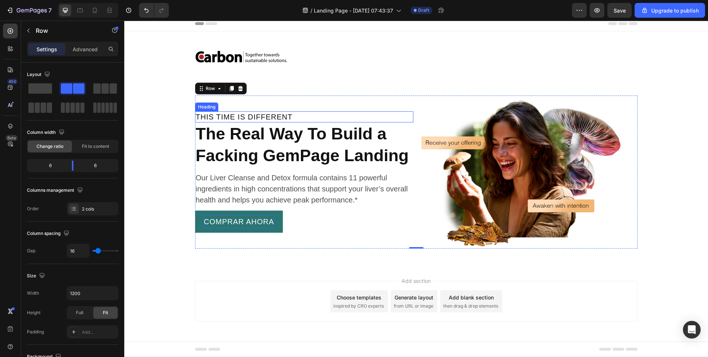
click at [285, 112] on p "THIS TIME IS DIFFERENT" at bounding box center [304, 117] width 217 height 10
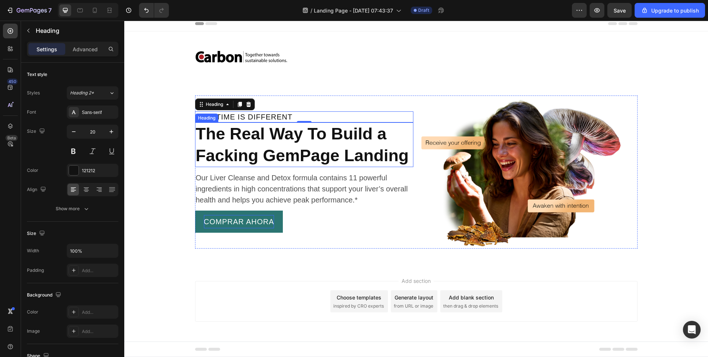
click at [253, 151] on p "The Real Way To Build a Facking GemPage Landing" at bounding box center [304, 144] width 217 height 43
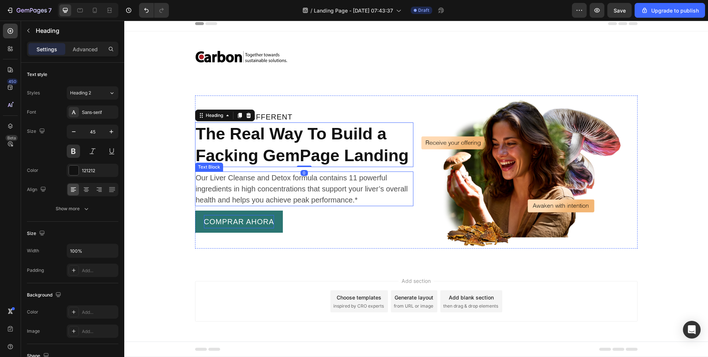
click at [252, 183] on p "Our Liver Cleanse and Detox formula contains 11 powerful ingredients in high co…" at bounding box center [304, 188] width 217 height 33
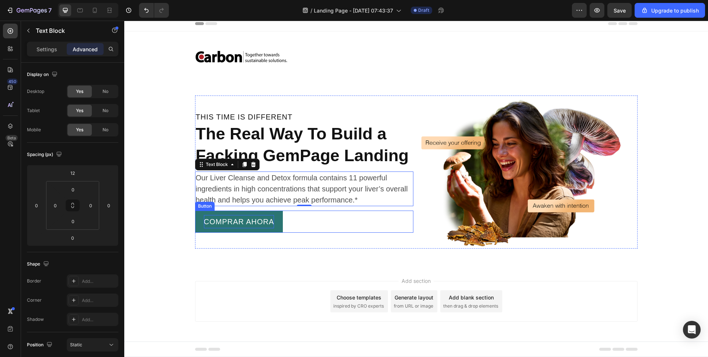
click at [285, 226] on div "Comprar Ahora Button" at bounding box center [304, 222] width 218 height 22
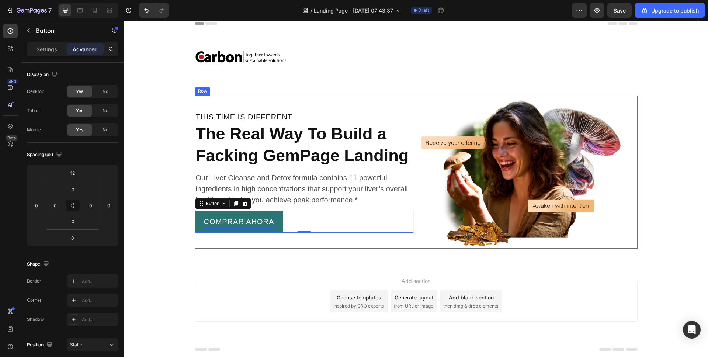
click at [286, 113] on p "THIS TIME IS DIFFERENT" at bounding box center [304, 117] width 217 height 10
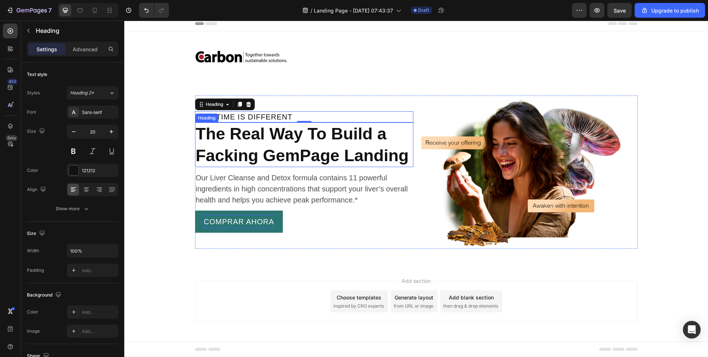
click at [277, 139] on p "The Real Way To Build a Facking GemPage Landing" at bounding box center [304, 144] width 217 height 43
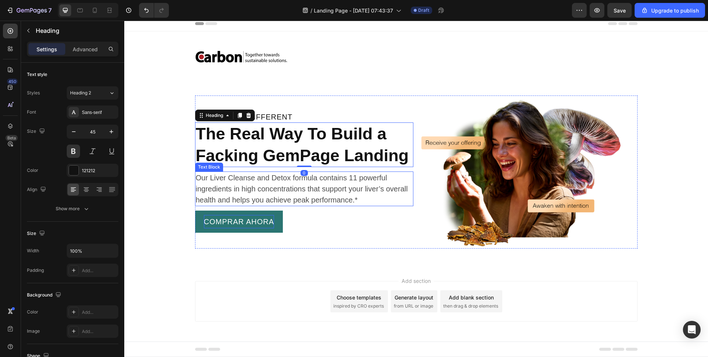
click at [264, 180] on p "Our Liver Cleanse and Detox formula contains 11 powerful ingredients in high co…" at bounding box center [304, 188] width 217 height 33
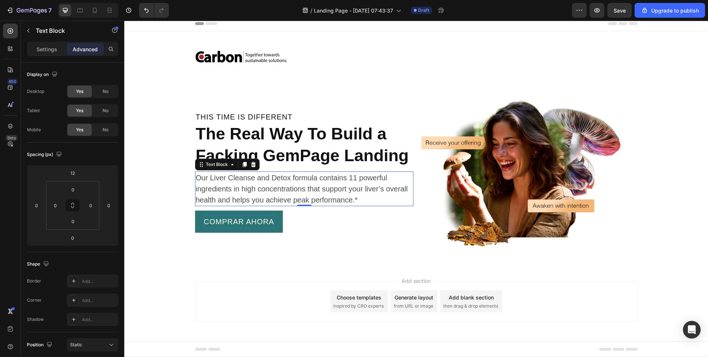
click at [291, 214] on div "Comprar Ahora Button" at bounding box center [304, 222] width 218 height 22
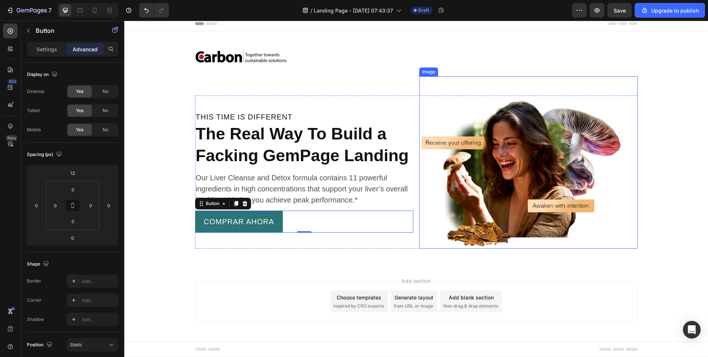
click at [559, 146] on img at bounding box center [528, 162] width 218 height 173
